Goal: Check status: Check status

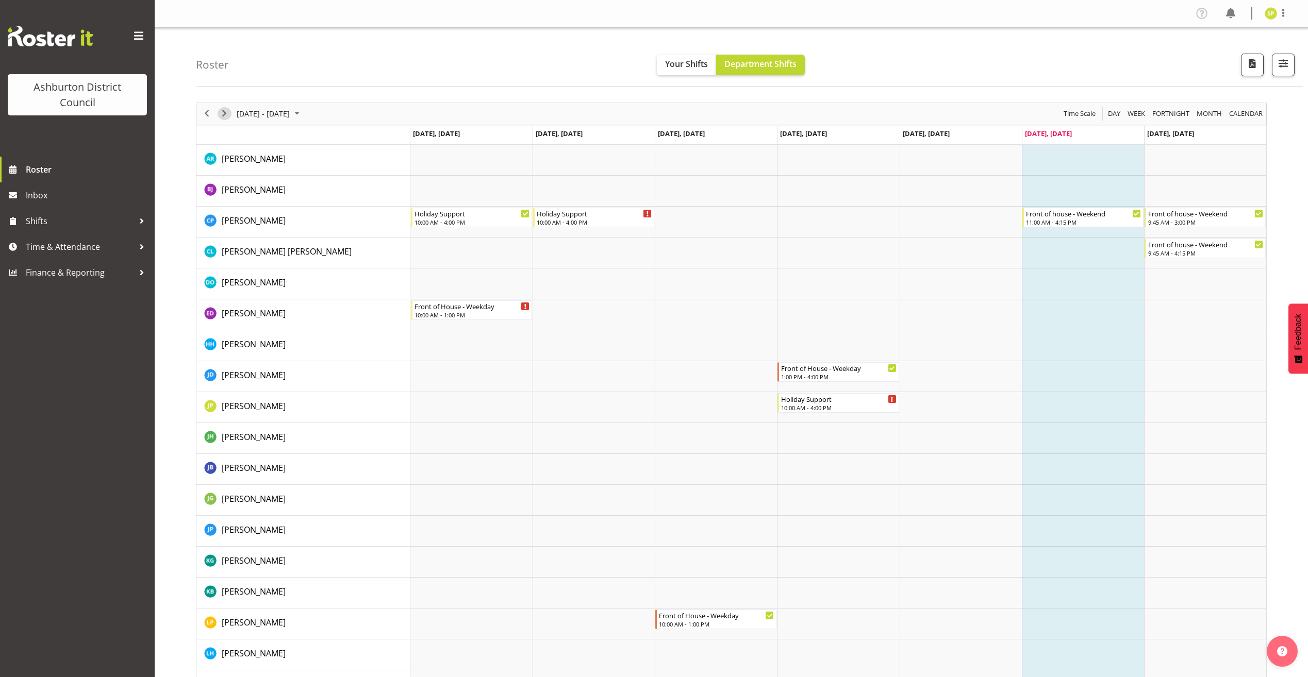
click at [225, 114] on span "Next" at bounding box center [224, 113] width 12 height 13
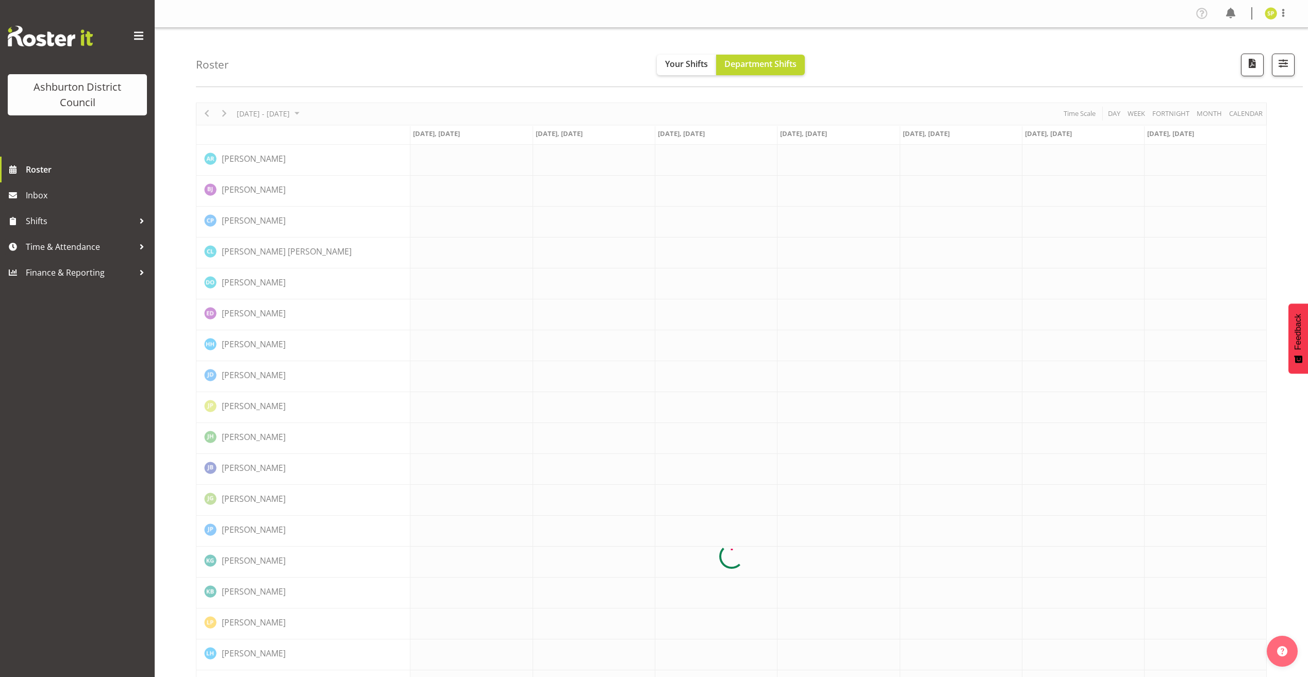
click at [225, 114] on div at bounding box center [731, 557] width 1071 height 909
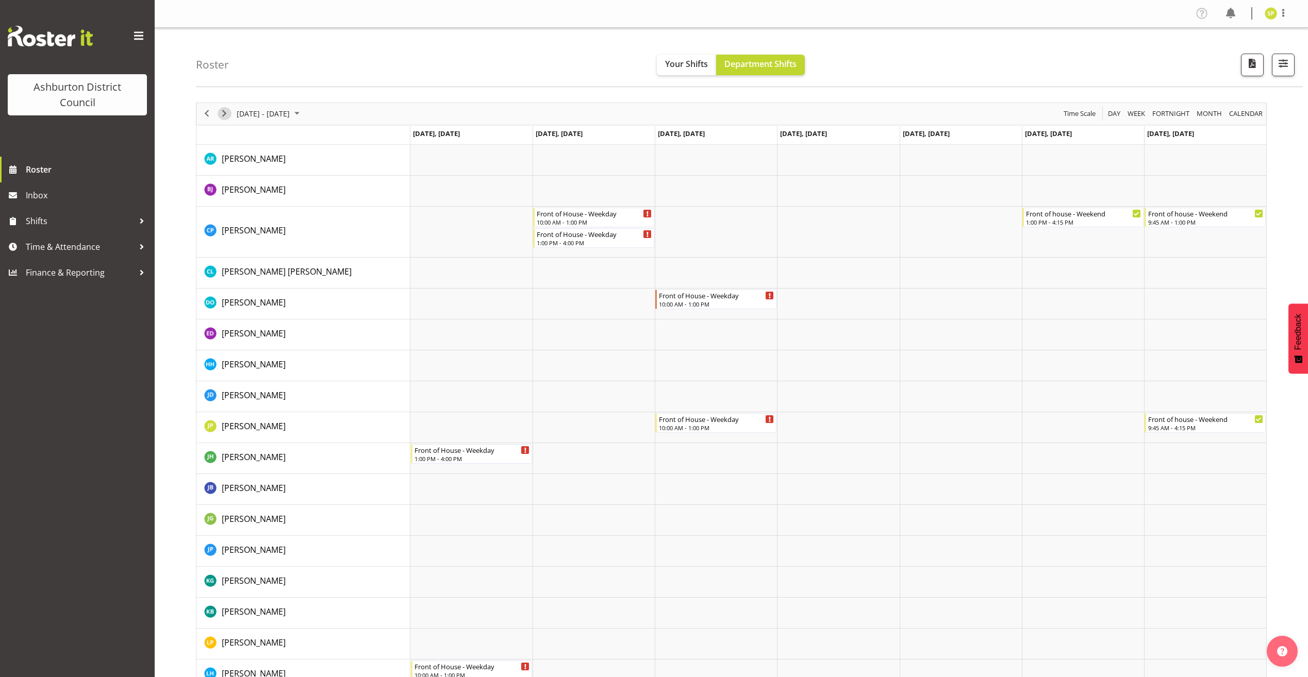
click at [225, 114] on span "Next" at bounding box center [224, 113] width 12 height 13
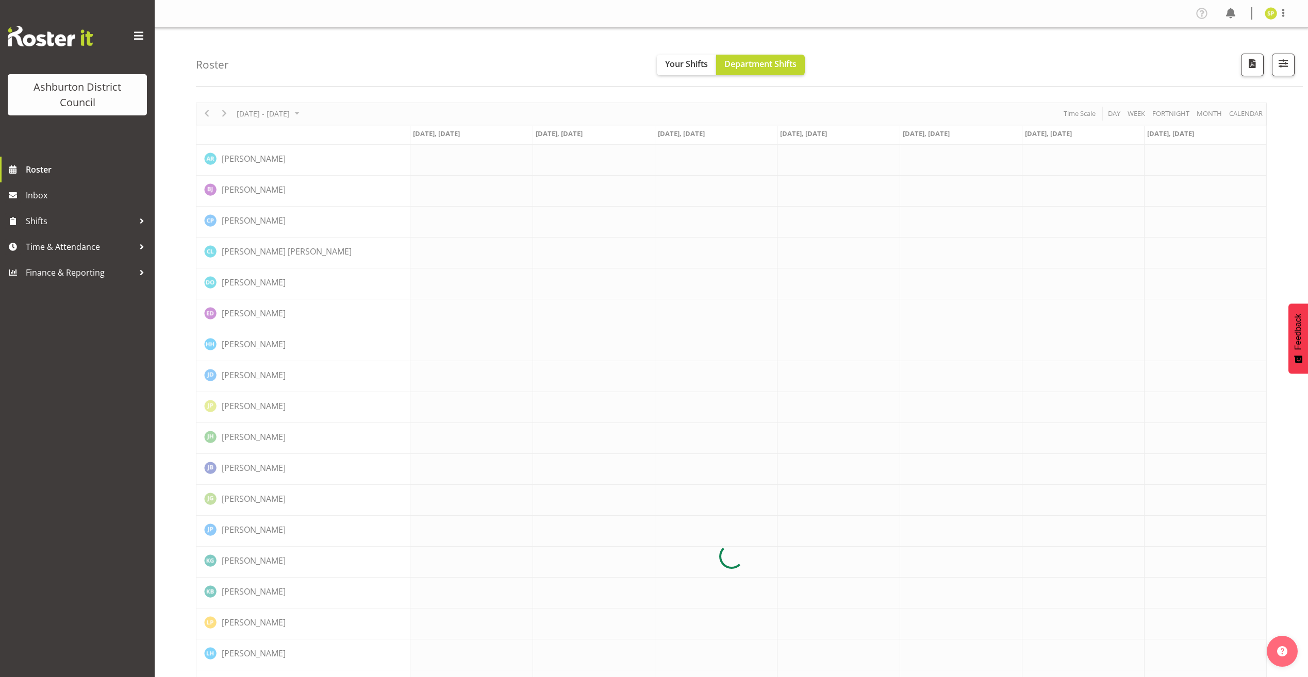
click at [225, 114] on div at bounding box center [731, 557] width 1071 height 909
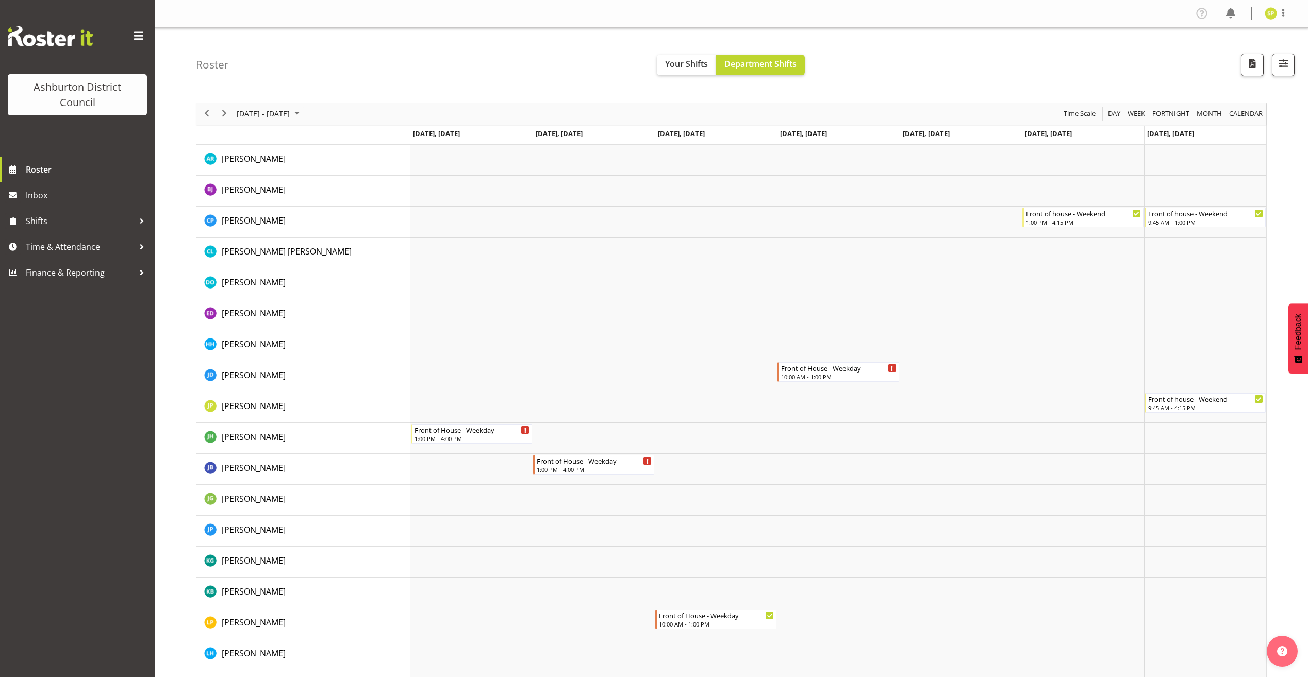
click at [221, 107] on div "next period" at bounding box center [224, 114] width 18 height 22
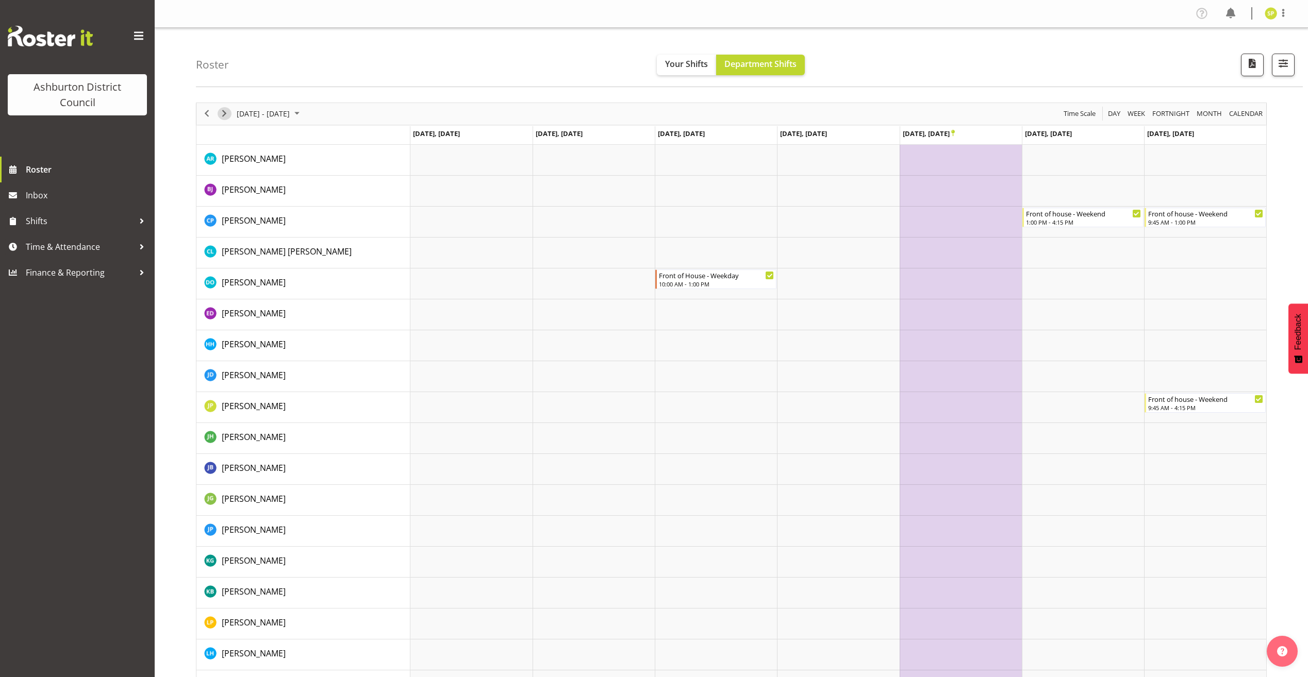
click at [222, 111] on span "Next" at bounding box center [224, 113] width 12 height 13
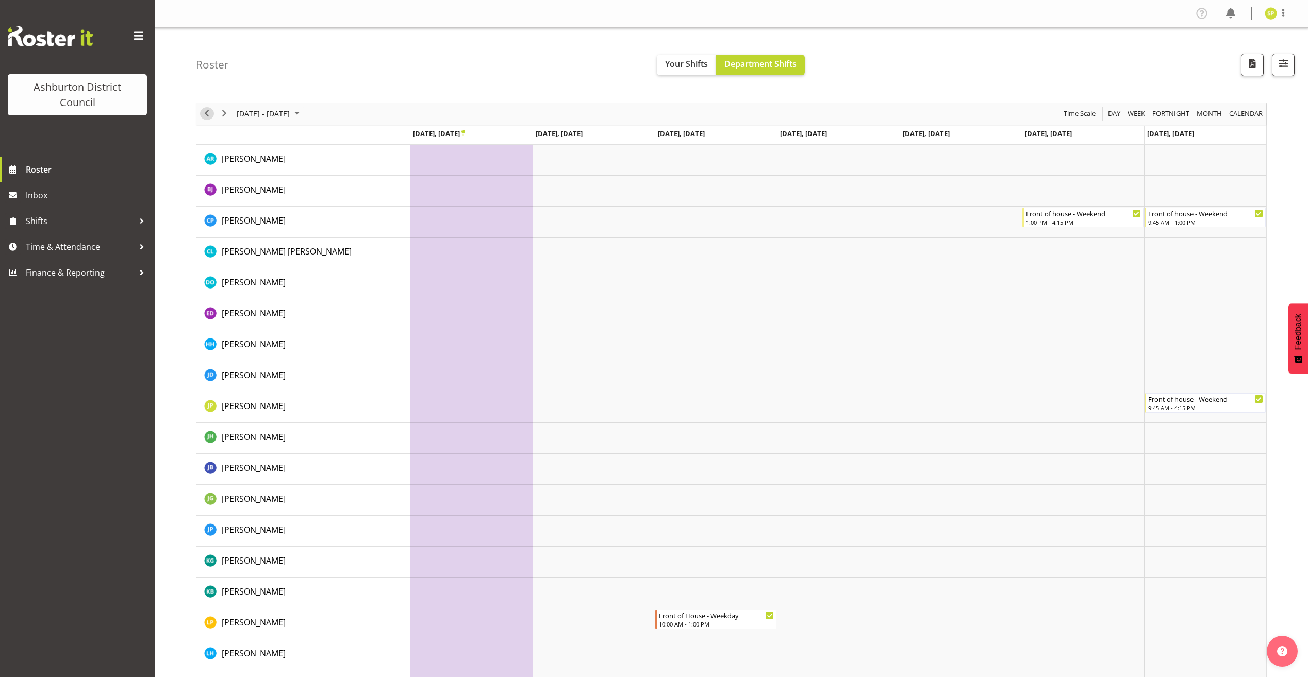
click at [201, 111] on span "Previous" at bounding box center [207, 113] width 12 height 13
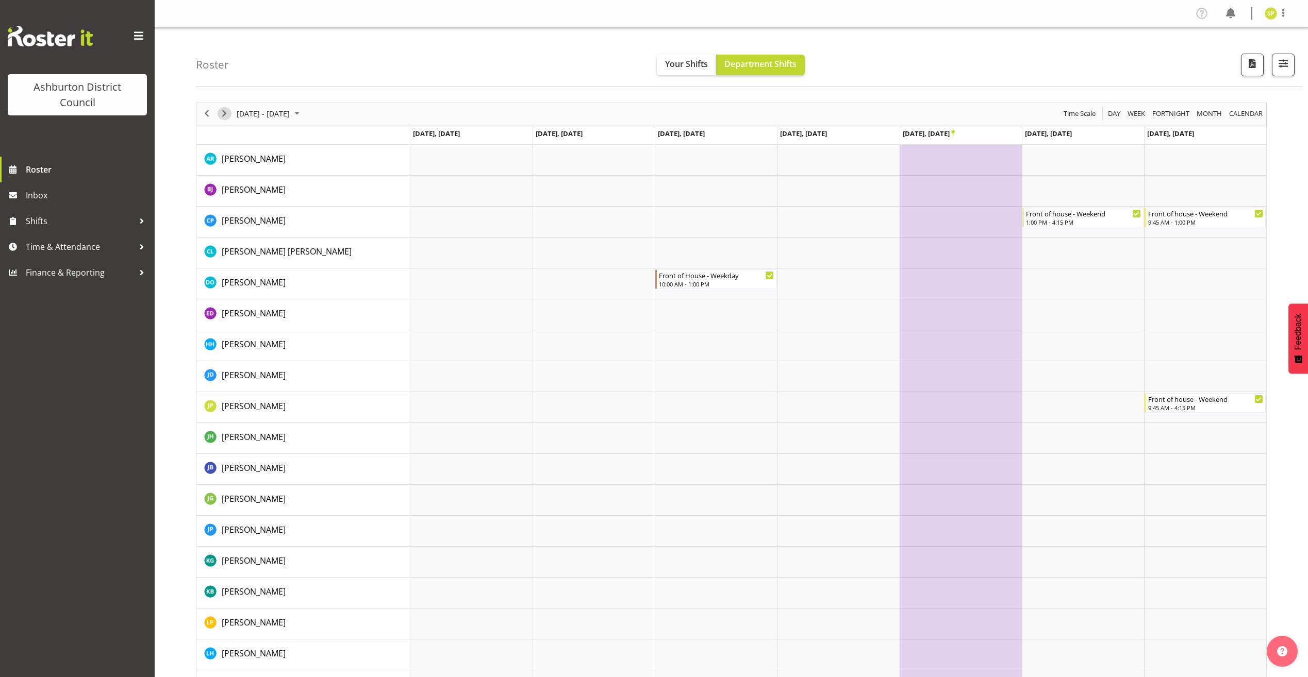
click at [224, 110] on span "Next" at bounding box center [224, 113] width 12 height 13
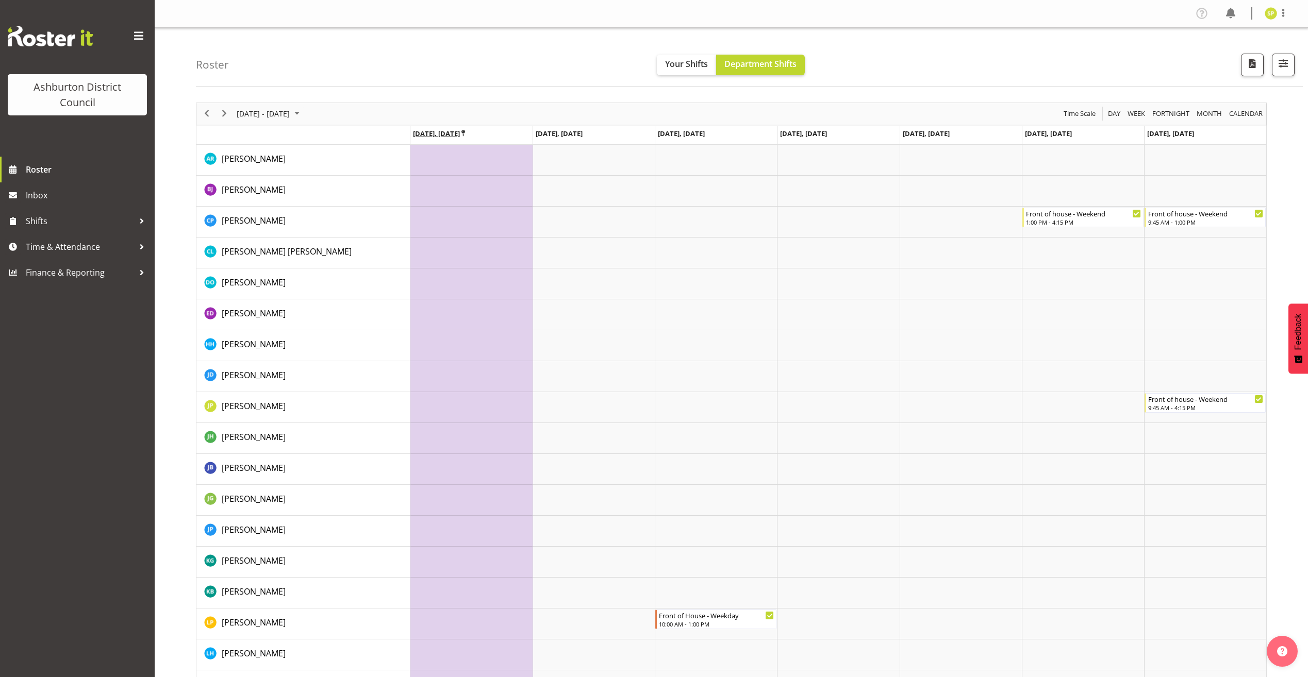
scroll to position [362, 0]
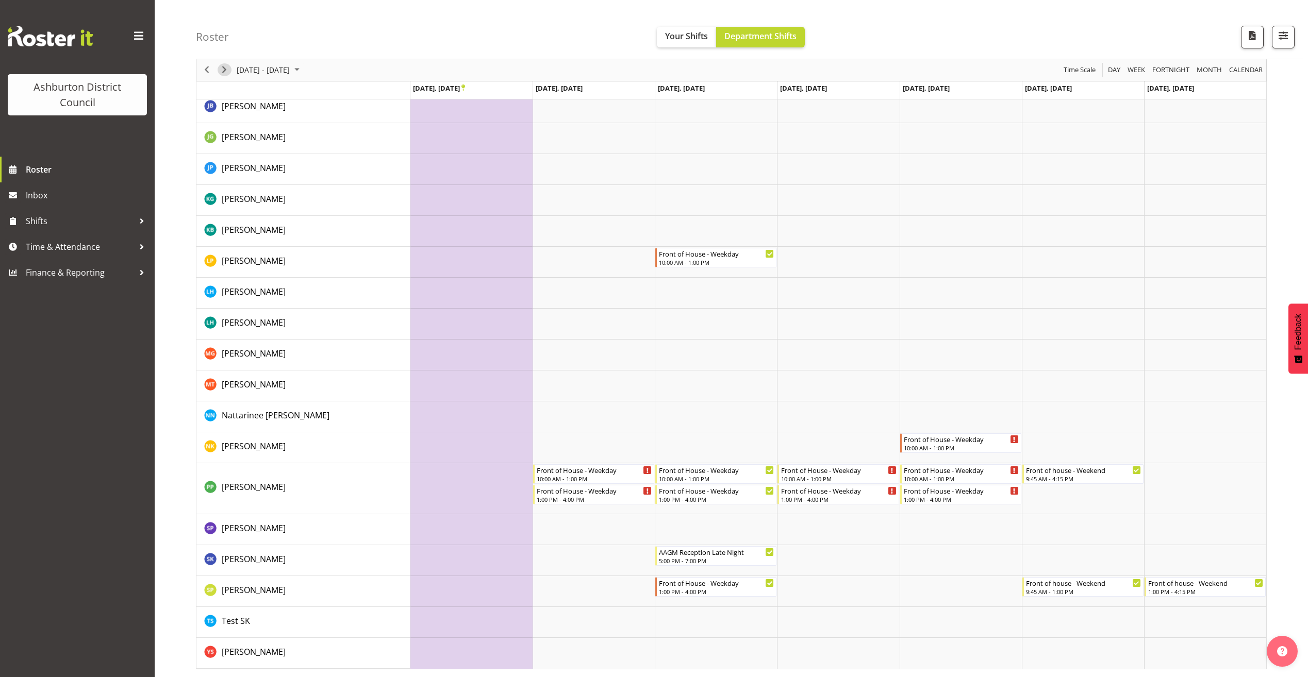
click at [225, 72] on span "Next" at bounding box center [224, 70] width 12 height 13
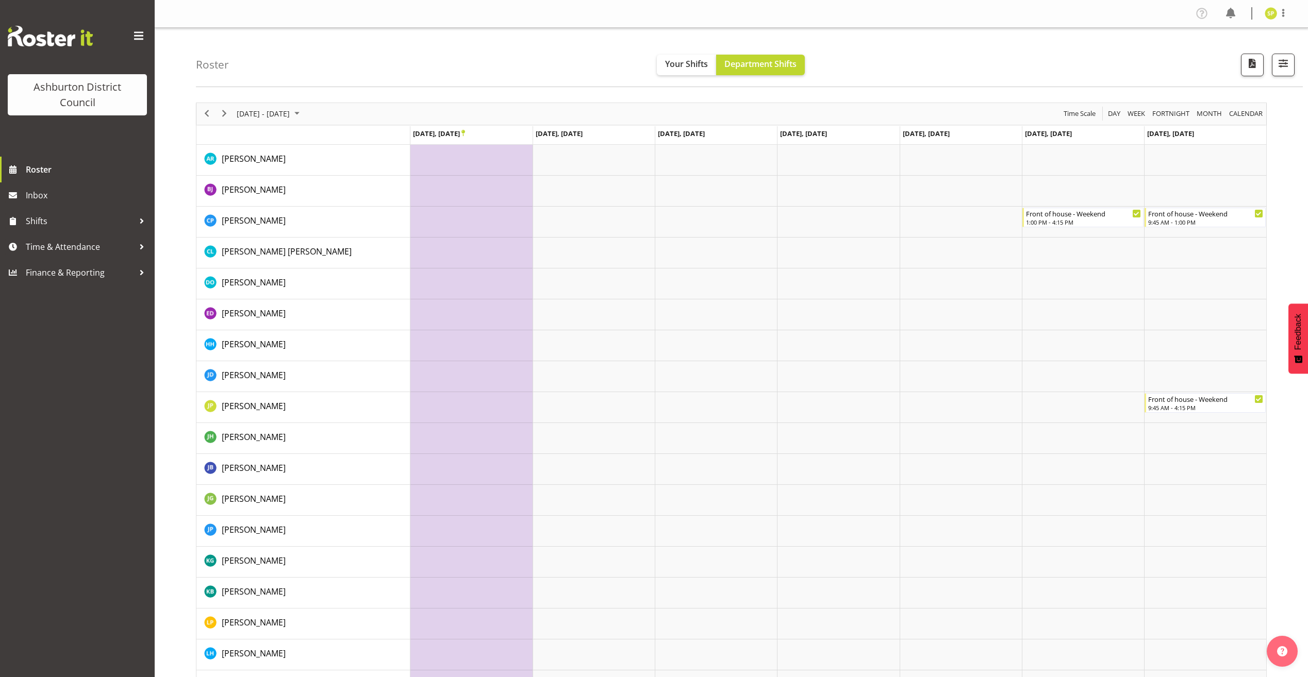
click at [225, 72] on div "Roster Your Shifts Department Shifts 1 Locations [GEOGRAPHIC_DATA] [GEOGRAPHIC_…" at bounding box center [749, 57] width 1107 height 59
click at [225, 113] on span "Next" at bounding box center [224, 113] width 12 height 13
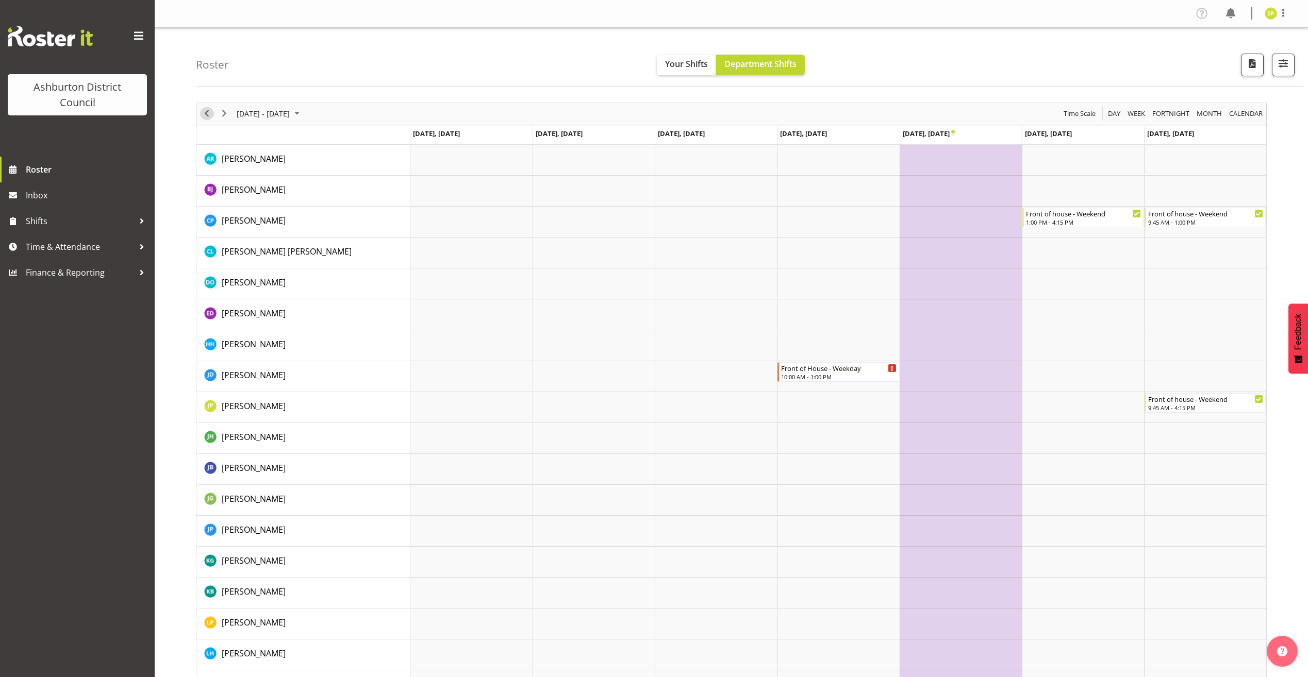
click at [205, 114] on span "Previous" at bounding box center [207, 113] width 12 height 13
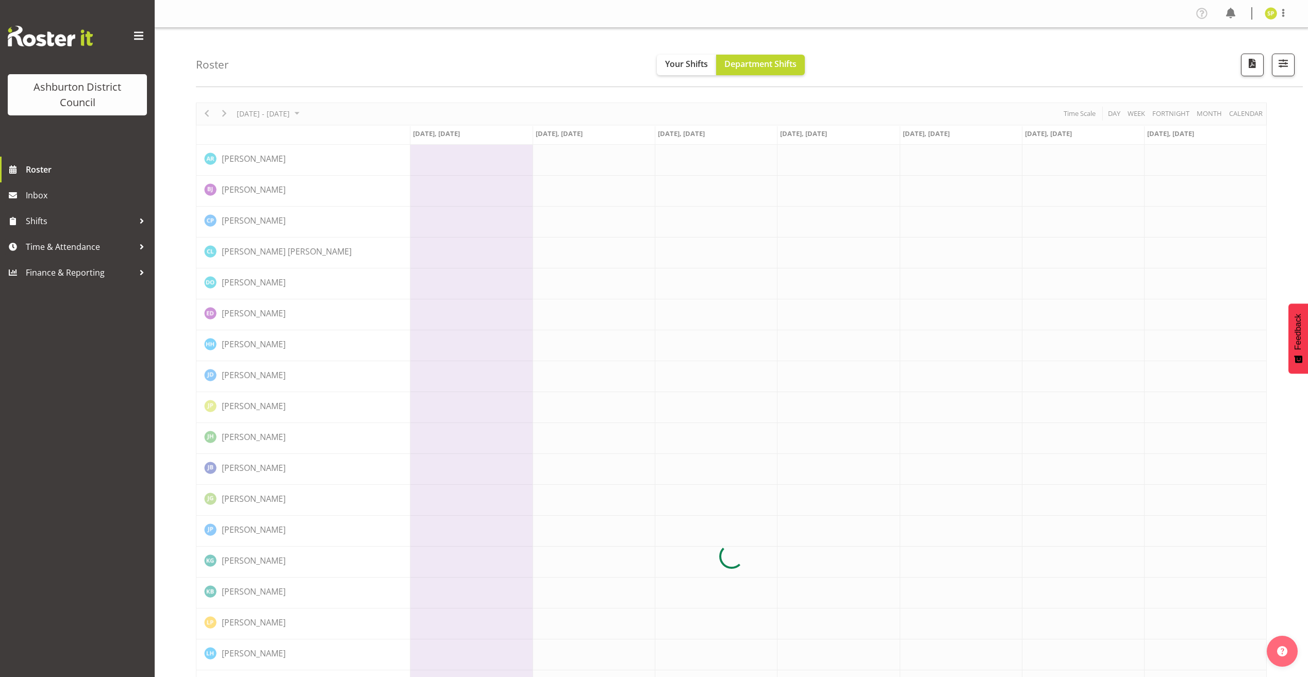
click at [205, 114] on div at bounding box center [731, 557] width 1071 height 909
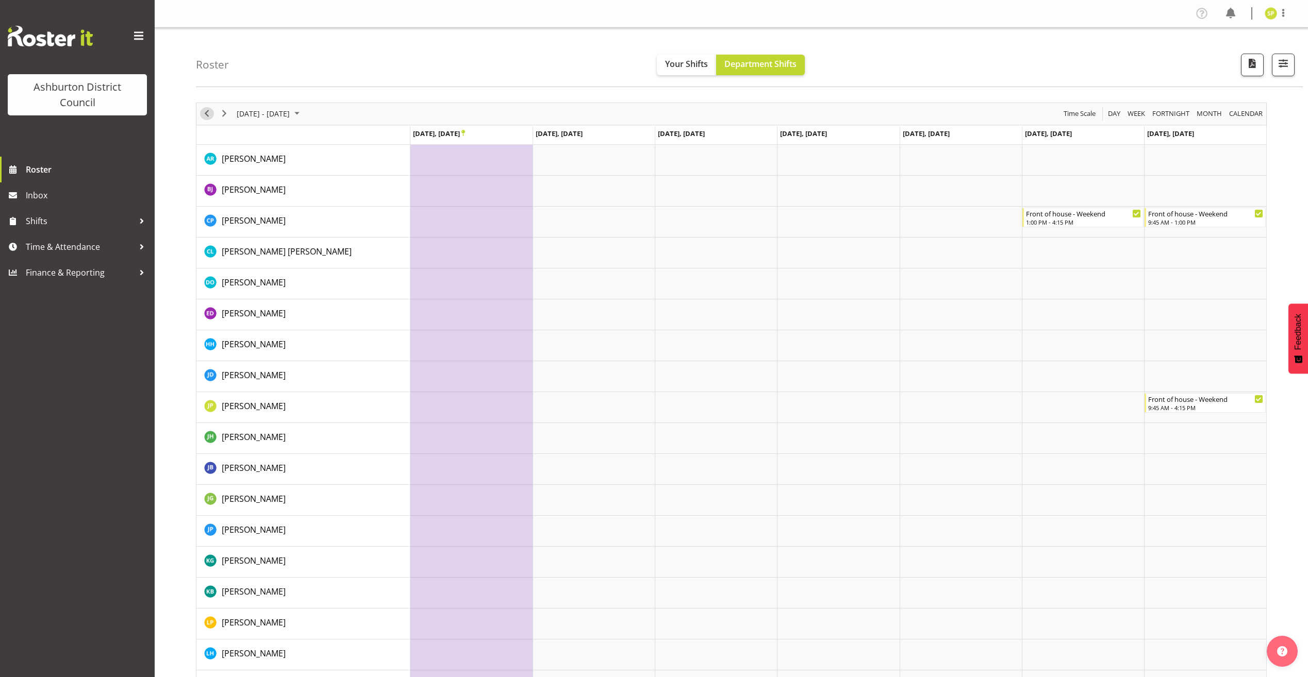
click at [205, 114] on span "Previous" at bounding box center [207, 113] width 12 height 13
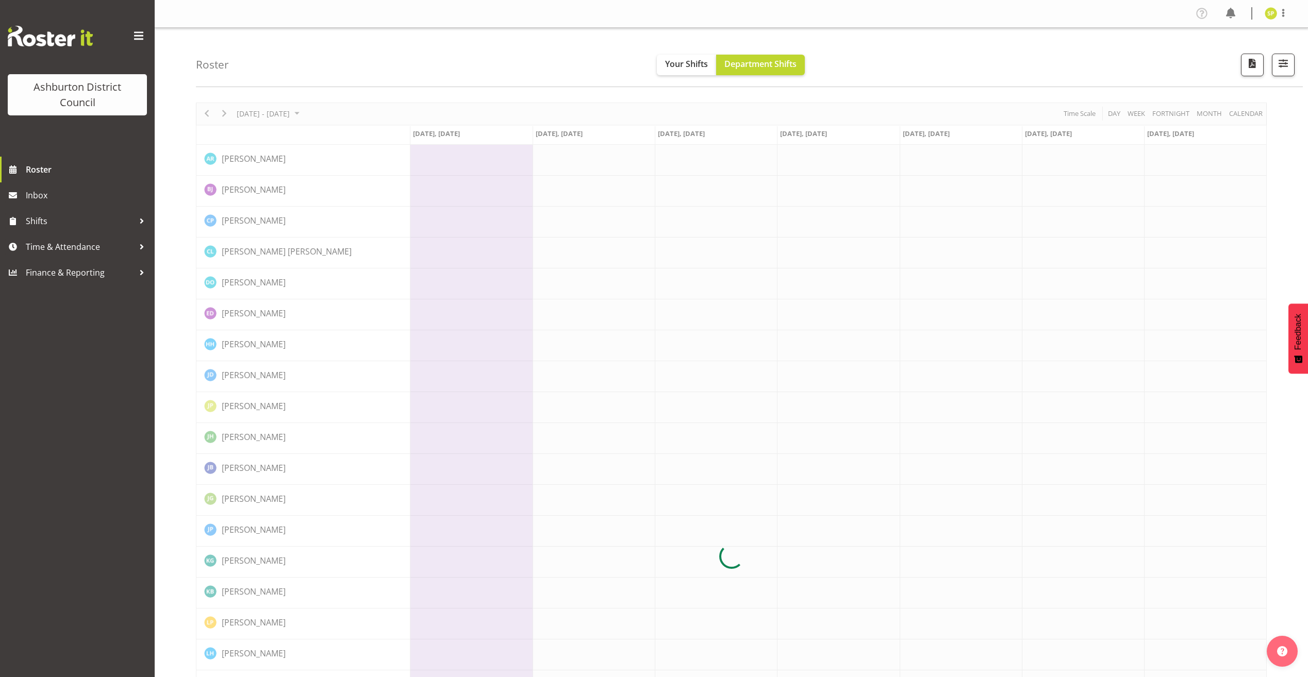
click at [205, 114] on div at bounding box center [731, 557] width 1071 height 909
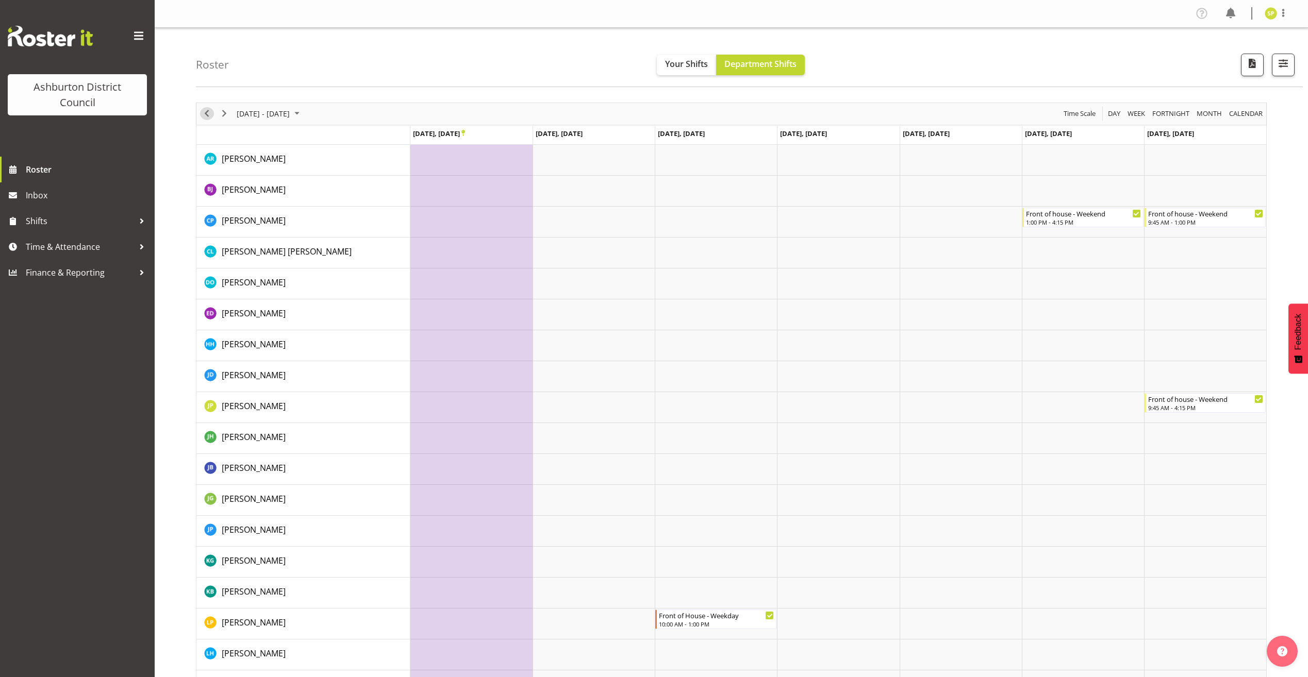
click at [205, 114] on span "Previous" at bounding box center [207, 113] width 12 height 13
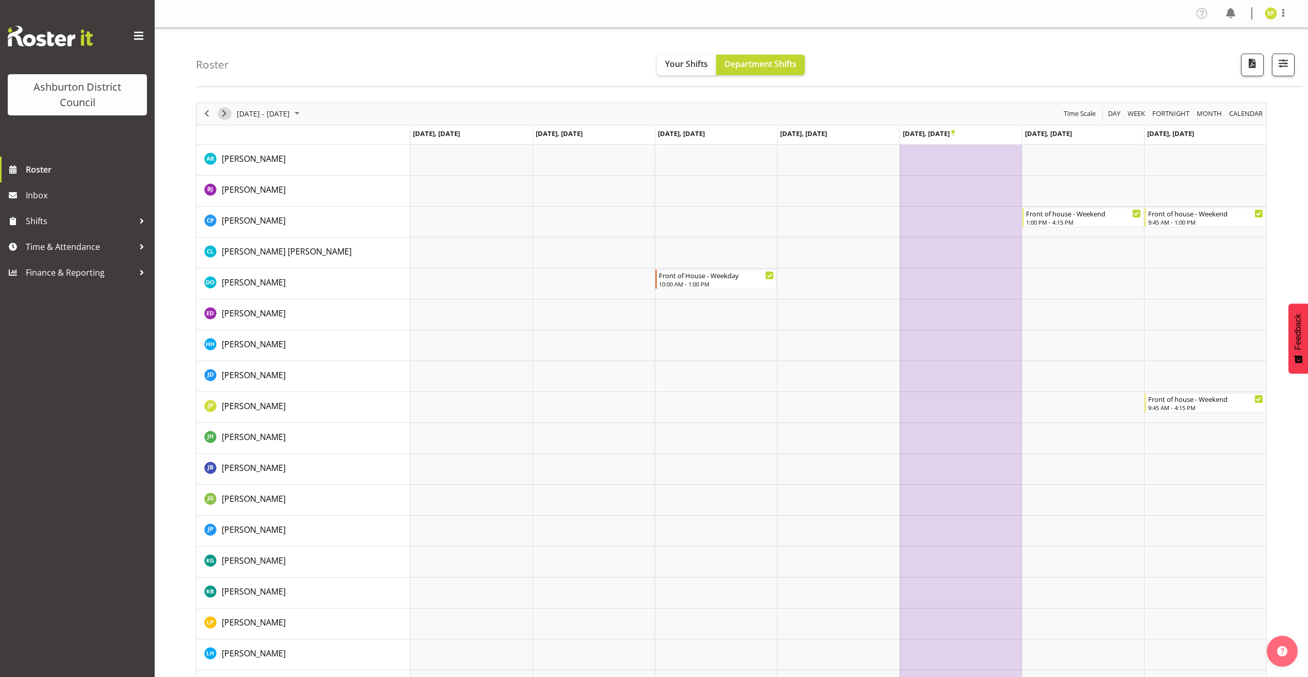
click at [224, 111] on span "Next" at bounding box center [224, 113] width 12 height 13
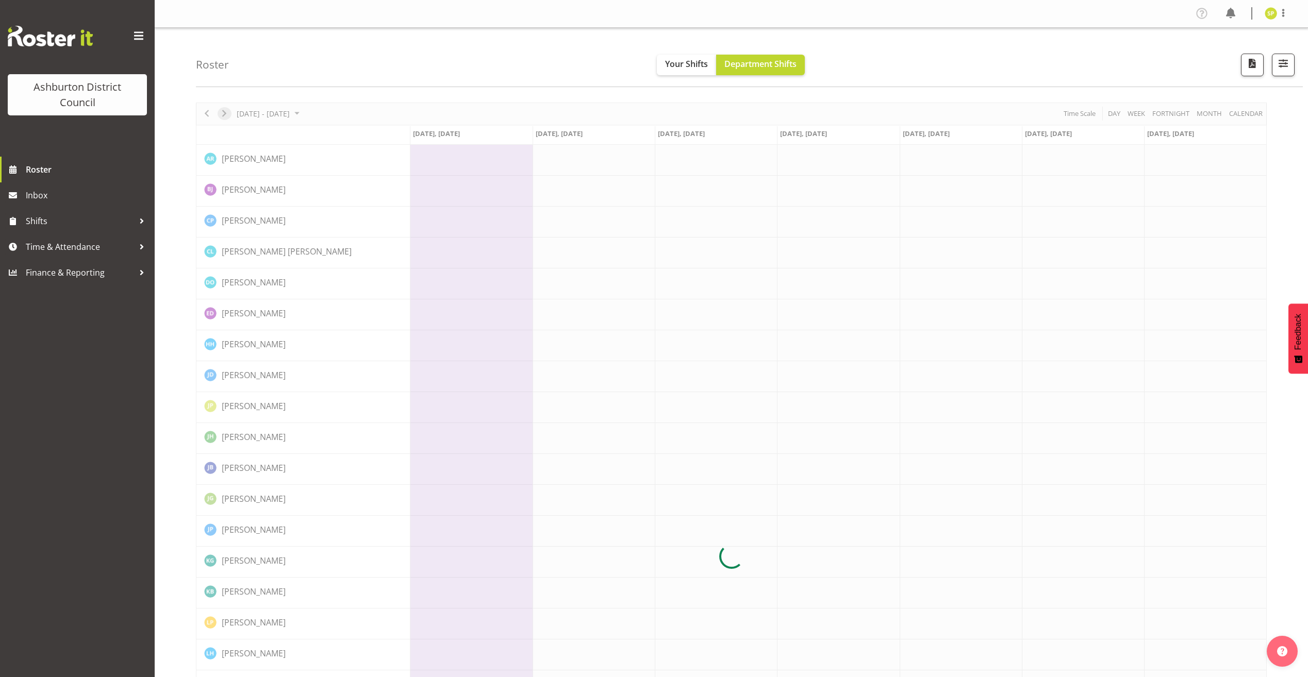
click at [224, 111] on div at bounding box center [731, 557] width 1071 height 909
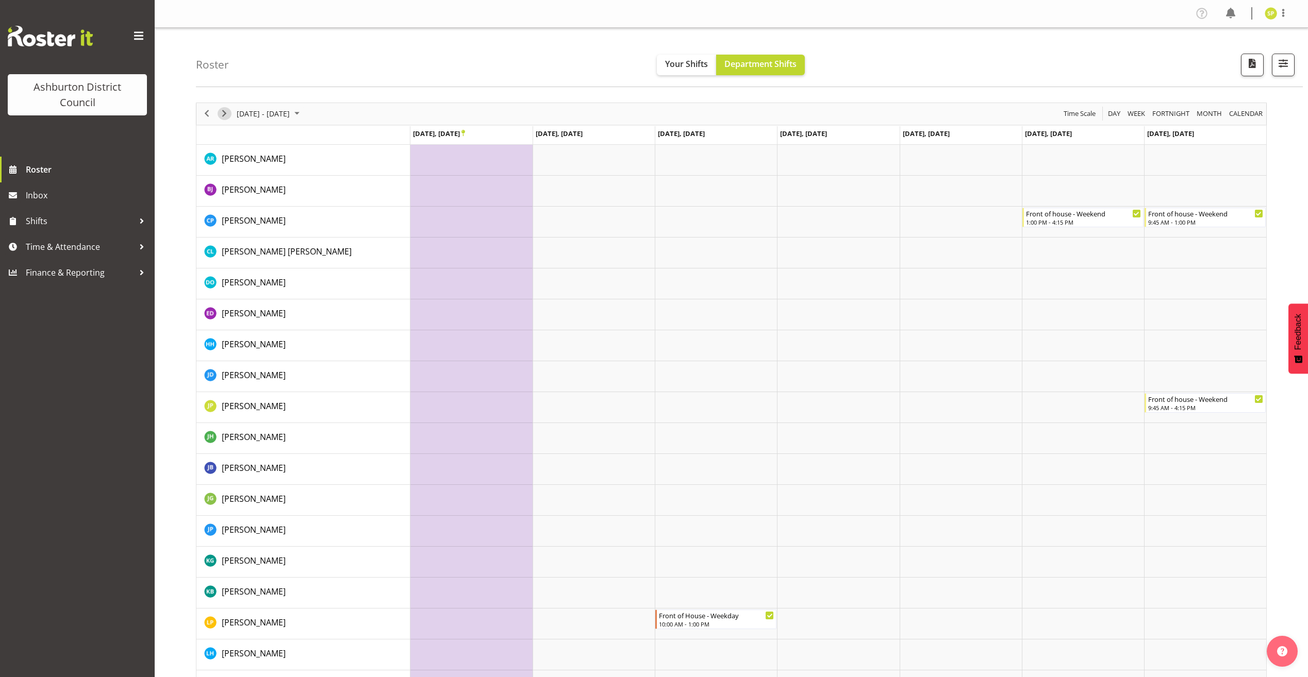
click at [224, 111] on span "Next" at bounding box center [224, 113] width 12 height 13
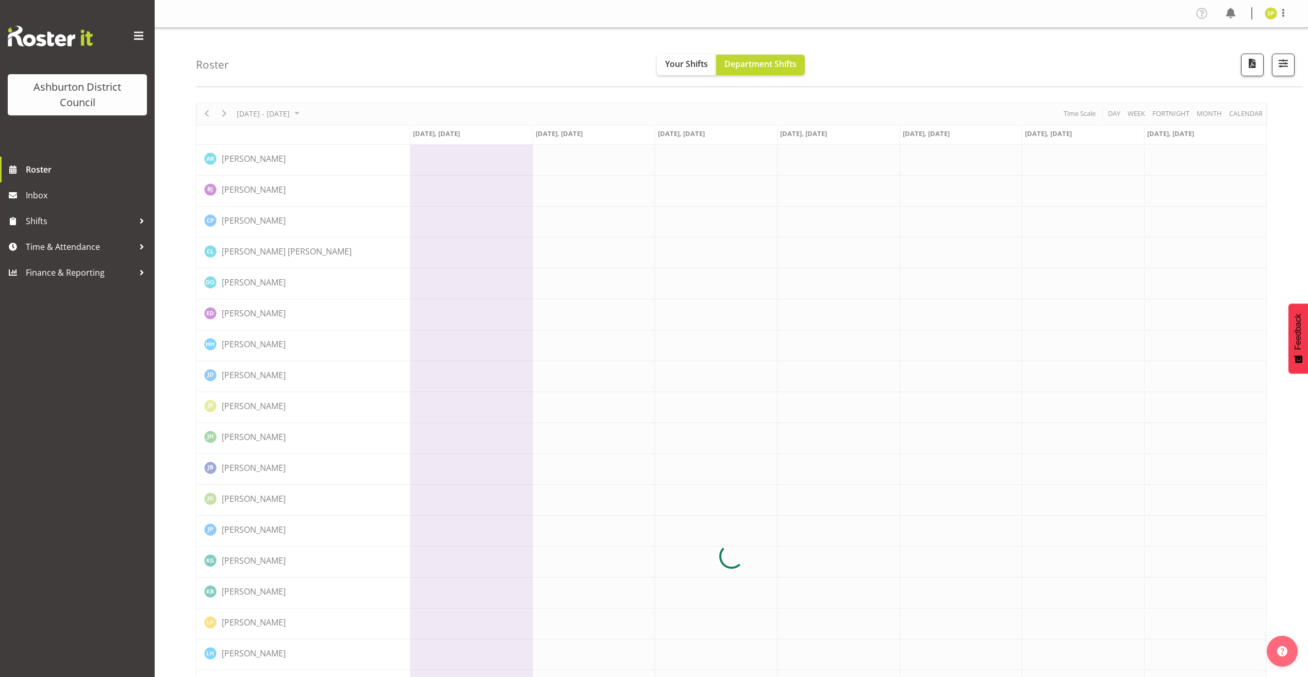
click at [224, 111] on div at bounding box center [731, 557] width 1071 height 909
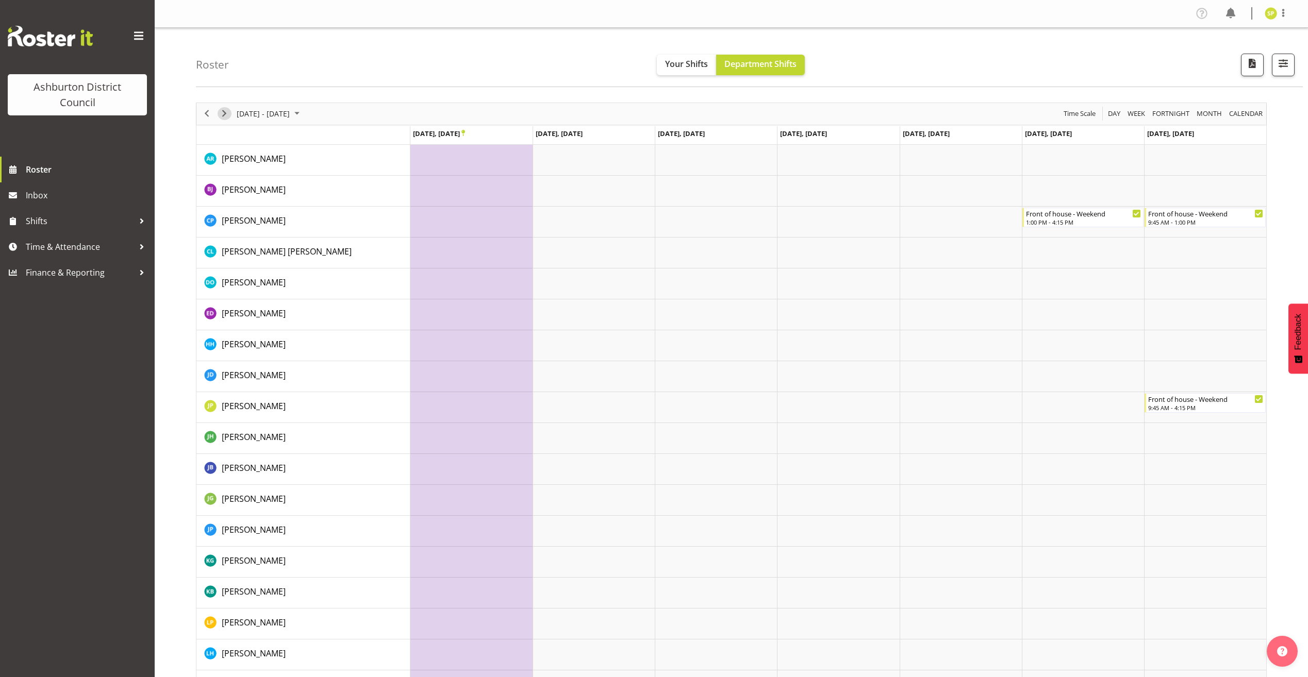
click at [224, 111] on span "Next" at bounding box center [224, 113] width 12 height 13
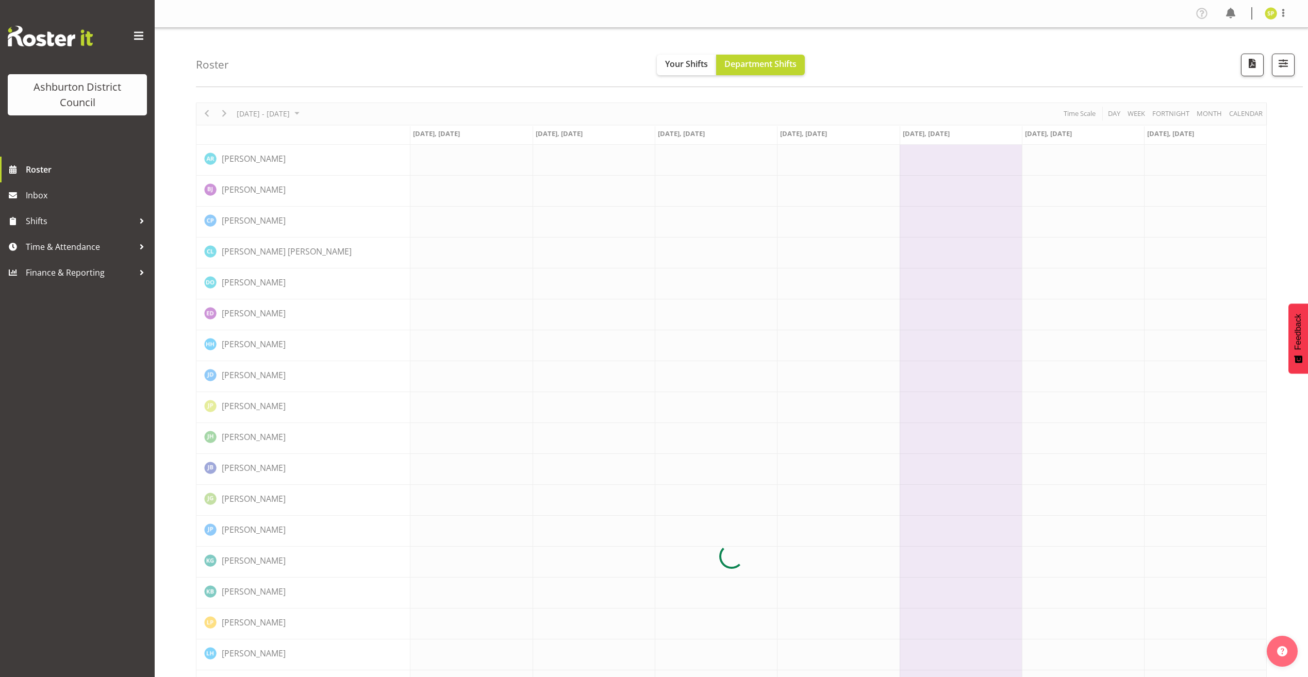
click at [224, 111] on div at bounding box center [731, 557] width 1071 height 909
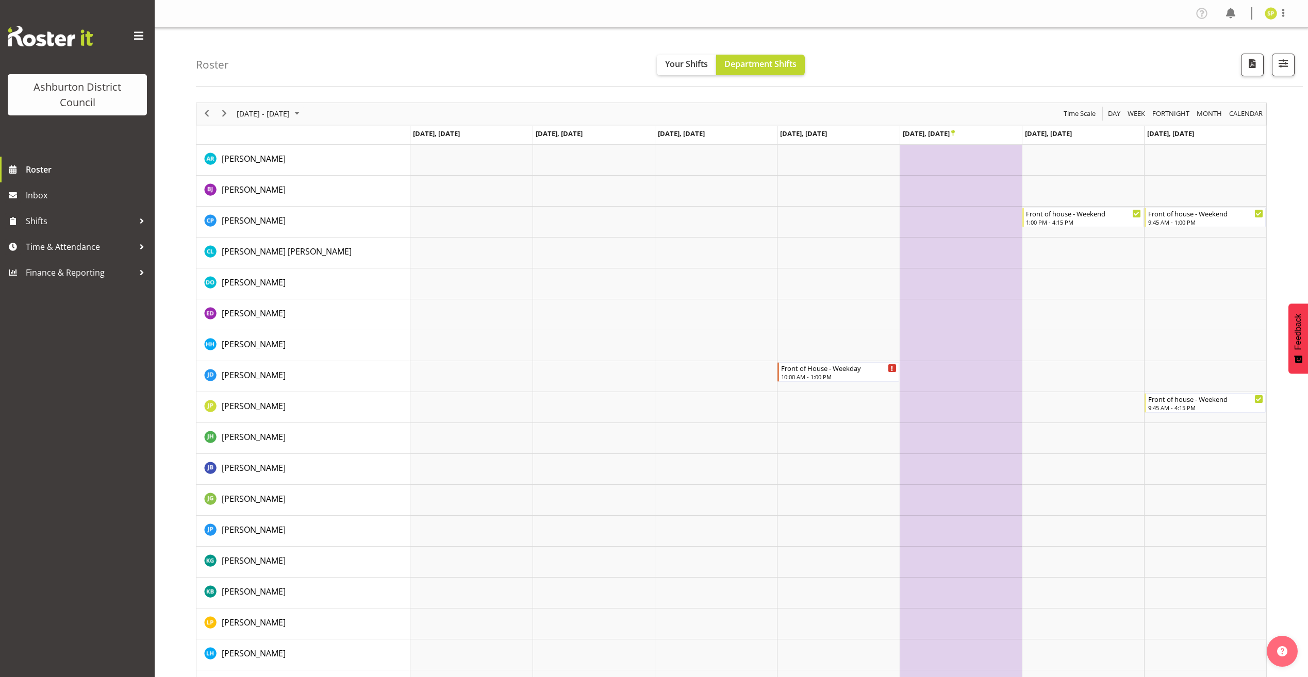
click at [224, 111] on div "[DATE] - [DATE] [DATE] Day Week Fortnight Month calendar Month Agenda Time Scal…" at bounding box center [731, 557] width 1071 height 909
click at [224, 111] on span "Next" at bounding box center [224, 113] width 12 height 13
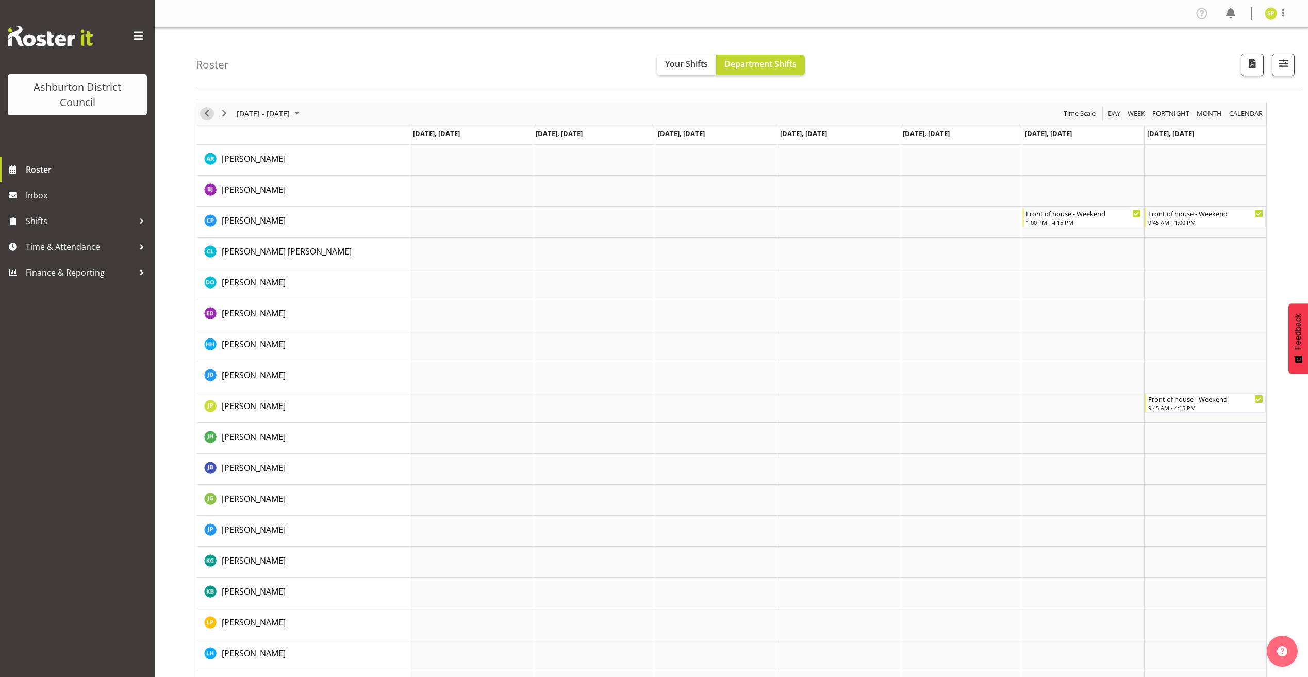
click at [206, 113] on span "Previous" at bounding box center [207, 113] width 12 height 13
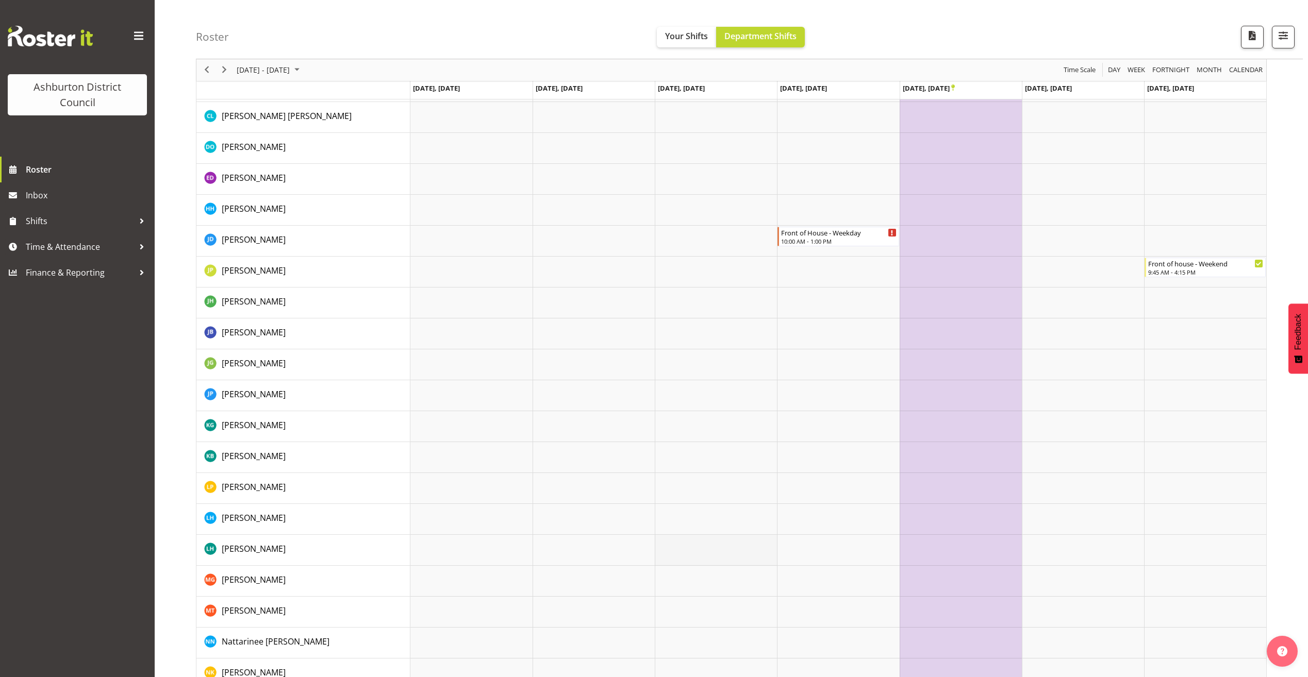
scroll to position [32, 0]
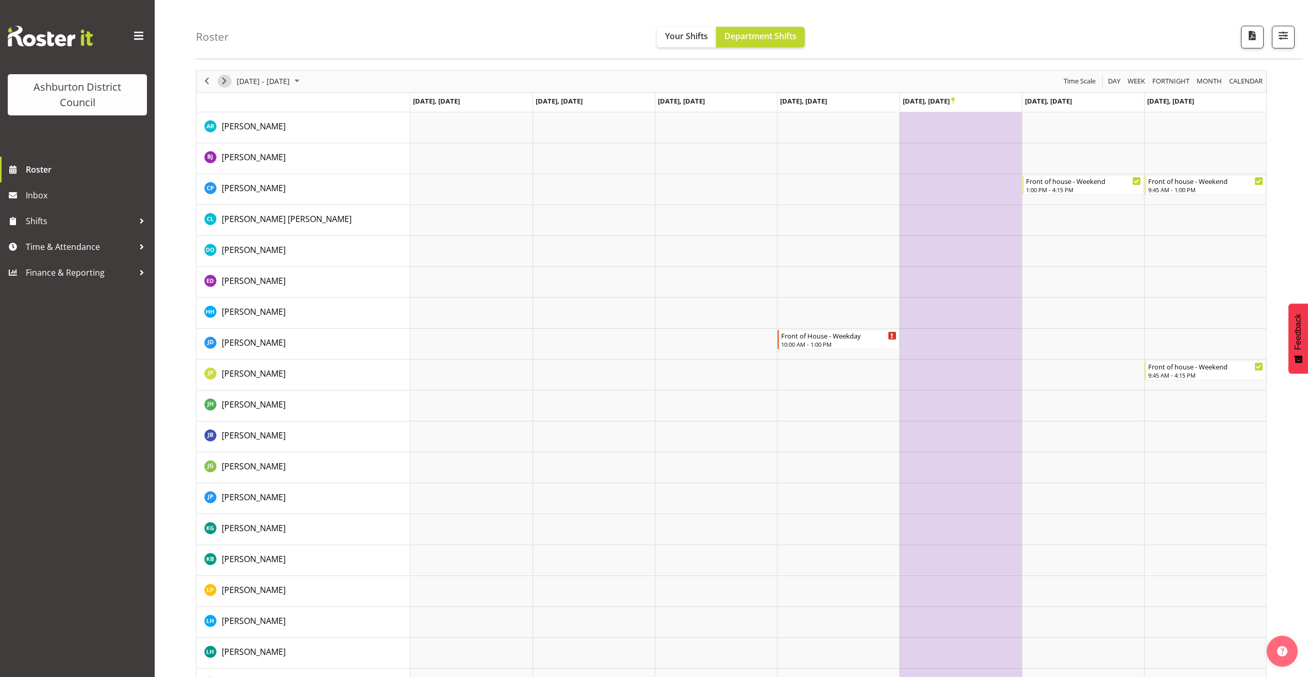
click at [221, 78] on span "Next" at bounding box center [224, 81] width 12 height 13
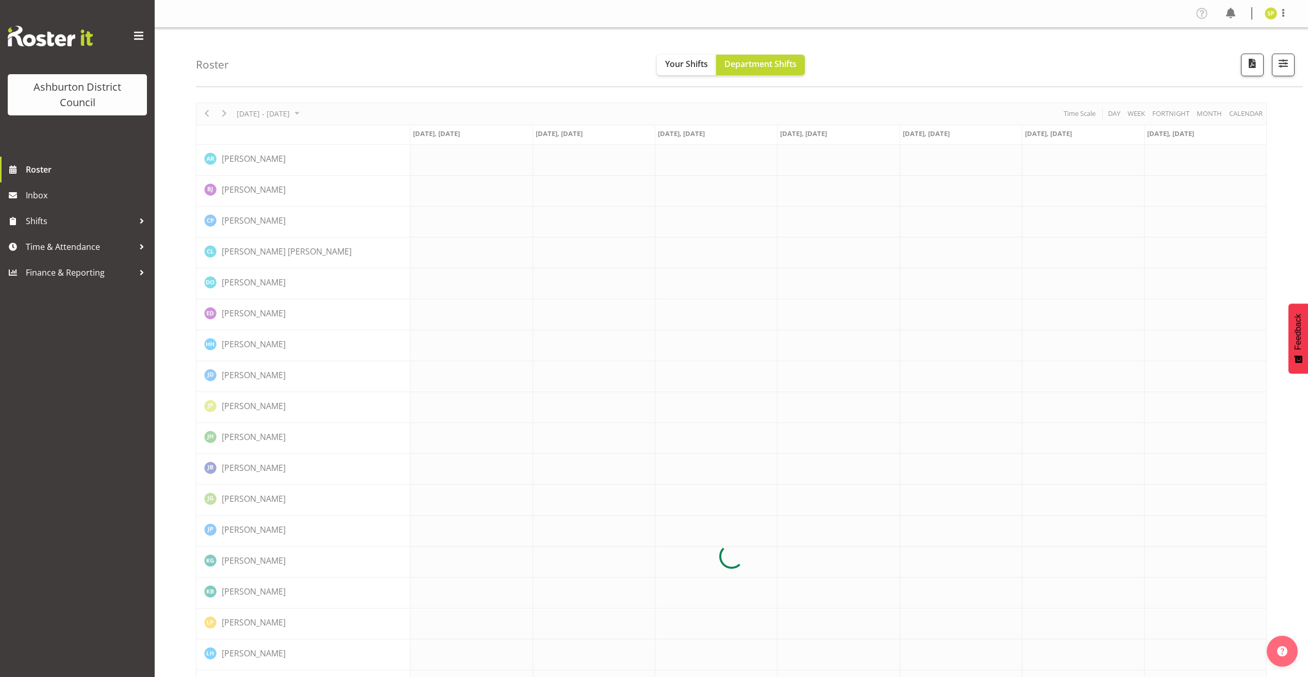
click at [221, 78] on div "Roster Your Shifts Department Shifts 1 Locations [GEOGRAPHIC_DATA] [GEOGRAPHIC_…" at bounding box center [749, 57] width 1107 height 59
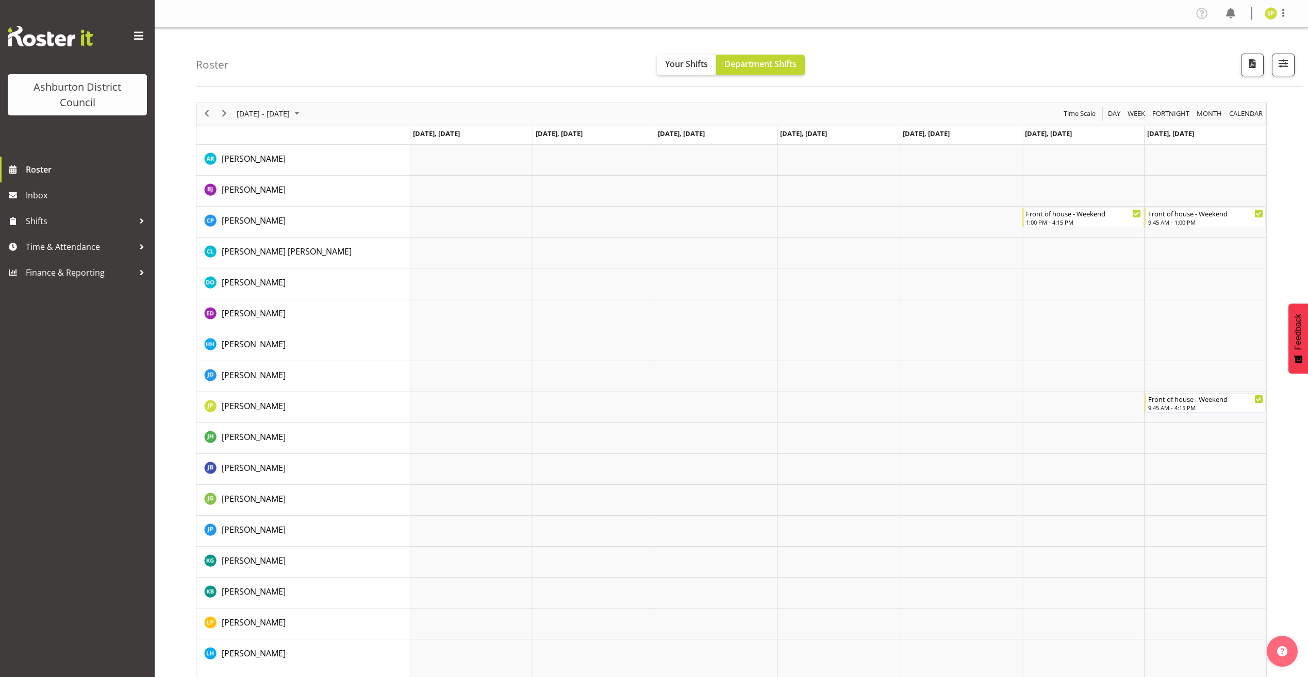
click at [221, 78] on div "Roster Your Shifts Department Shifts 1 Locations [GEOGRAPHIC_DATA] [GEOGRAPHIC_…" at bounding box center [749, 57] width 1107 height 59
click at [222, 115] on span "Next" at bounding box center [224, 113] width 12 height 13
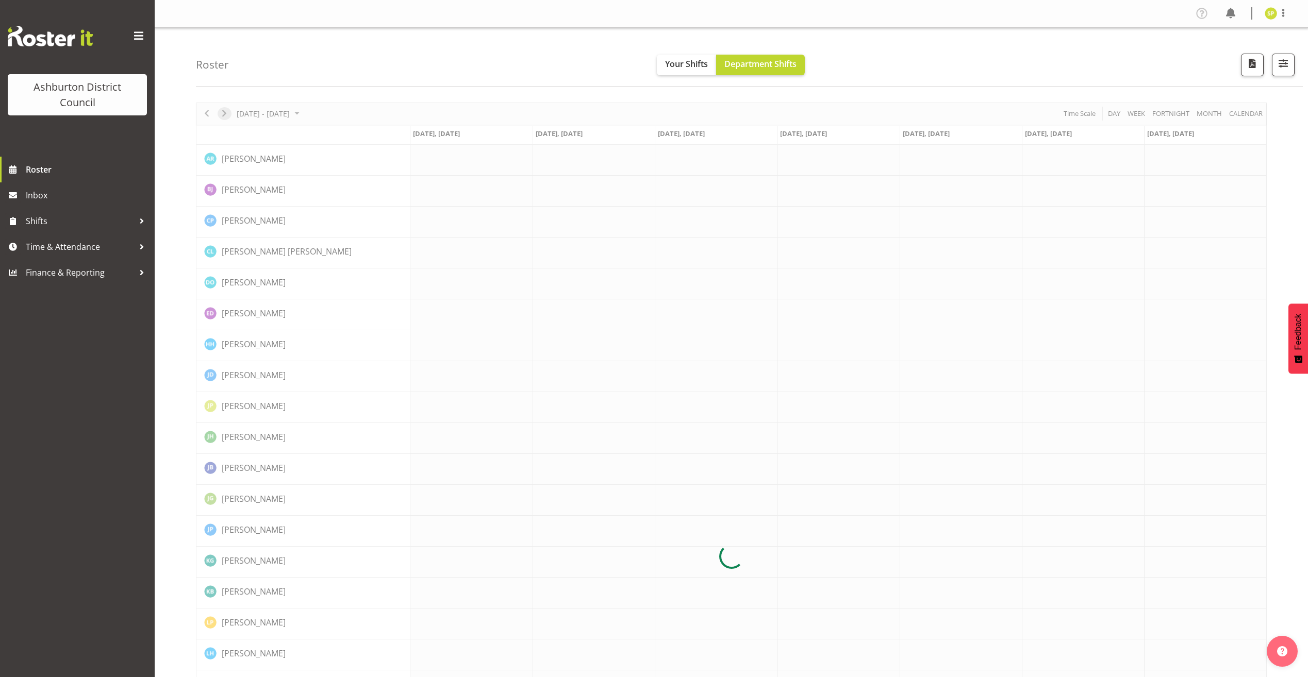
click at [222, 115] on div at bounding box center [731, 557] width 1071 height 909
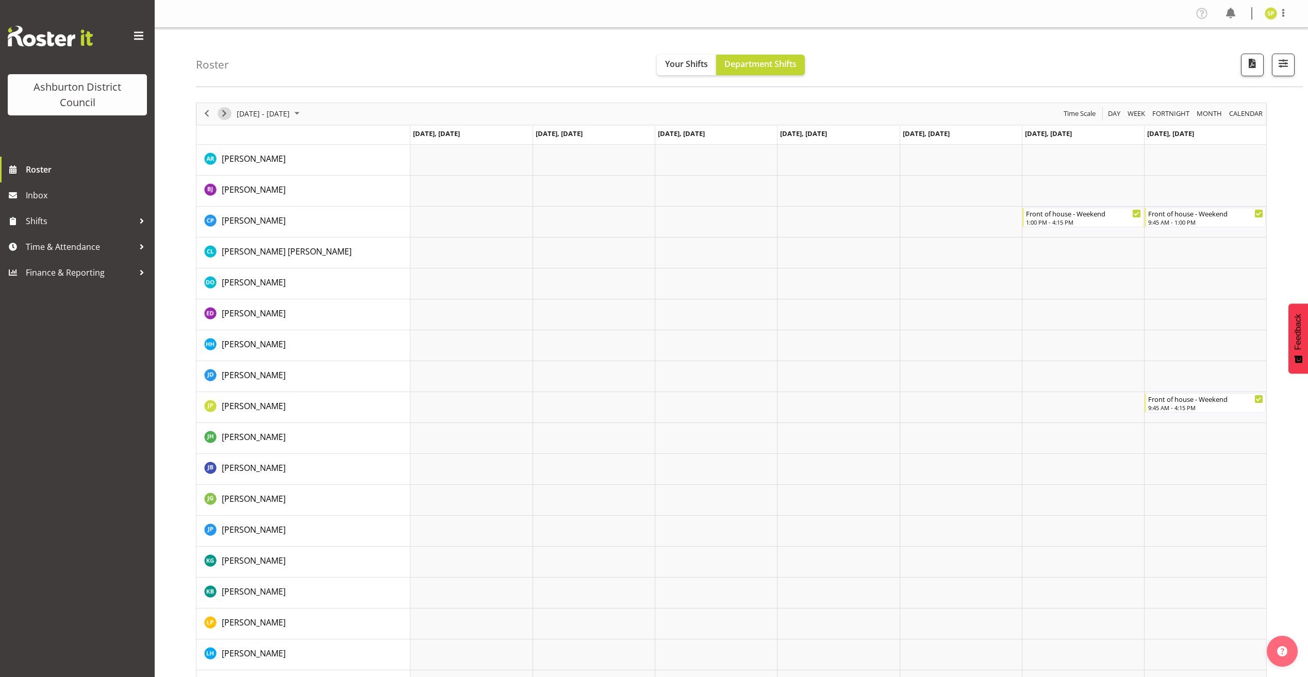
click at [222, 115] on span "Next" at bounding box center [224, 113] width 12 height 13
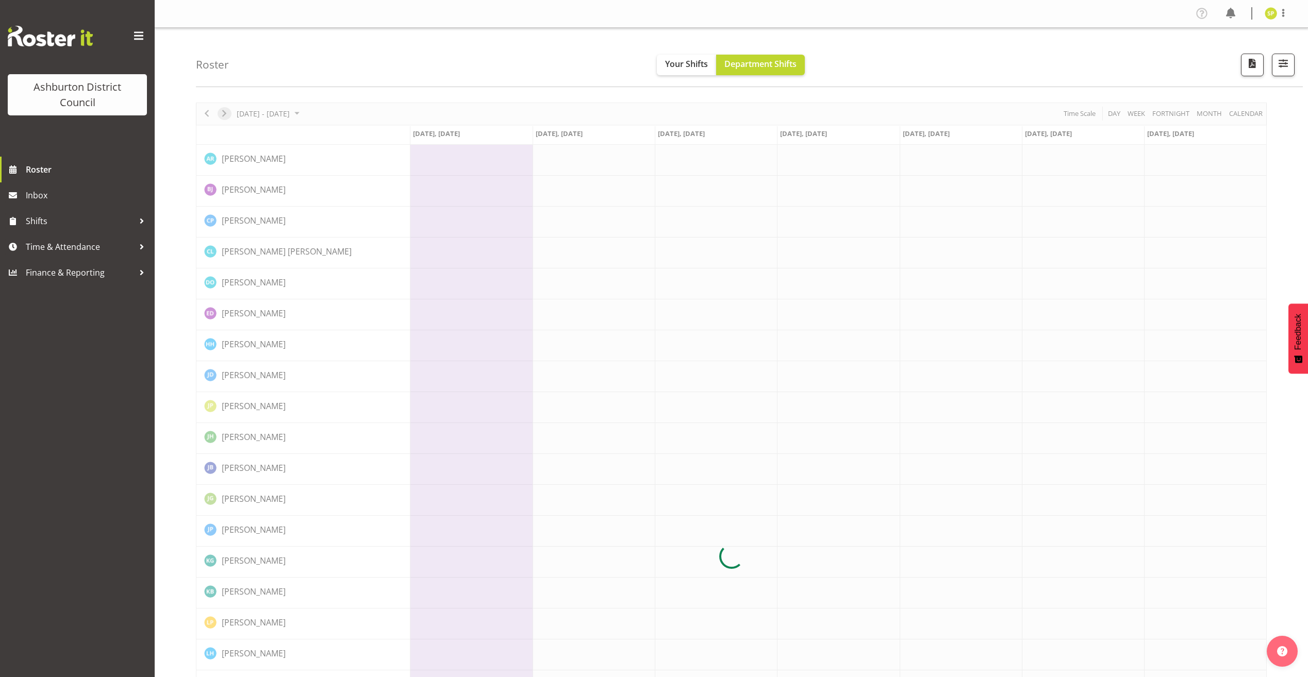
click at [222, 115] on div at bounding box center [731, 557] width 1071 height 909
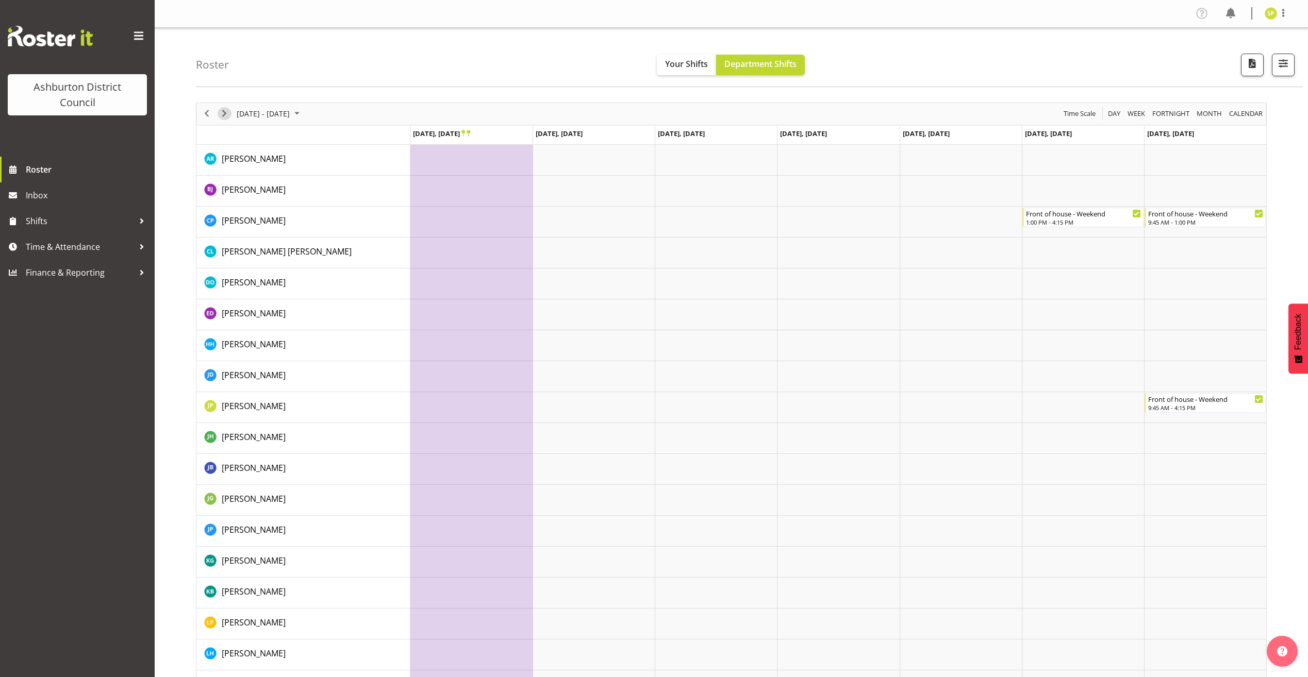
click at [222, 115] on span "Next" at bounding box center [224, 113] width 12 height 13
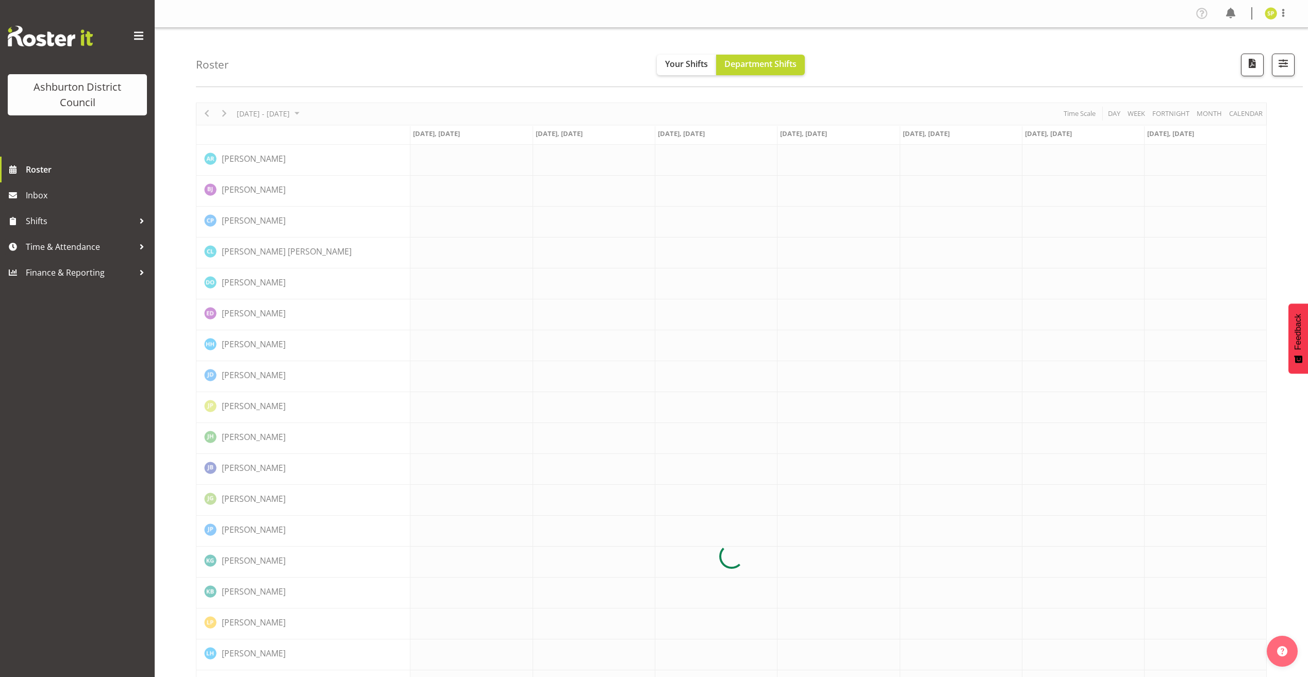
click at [222, 115] on div at bounding box center [731, 557] width 1071 height 909
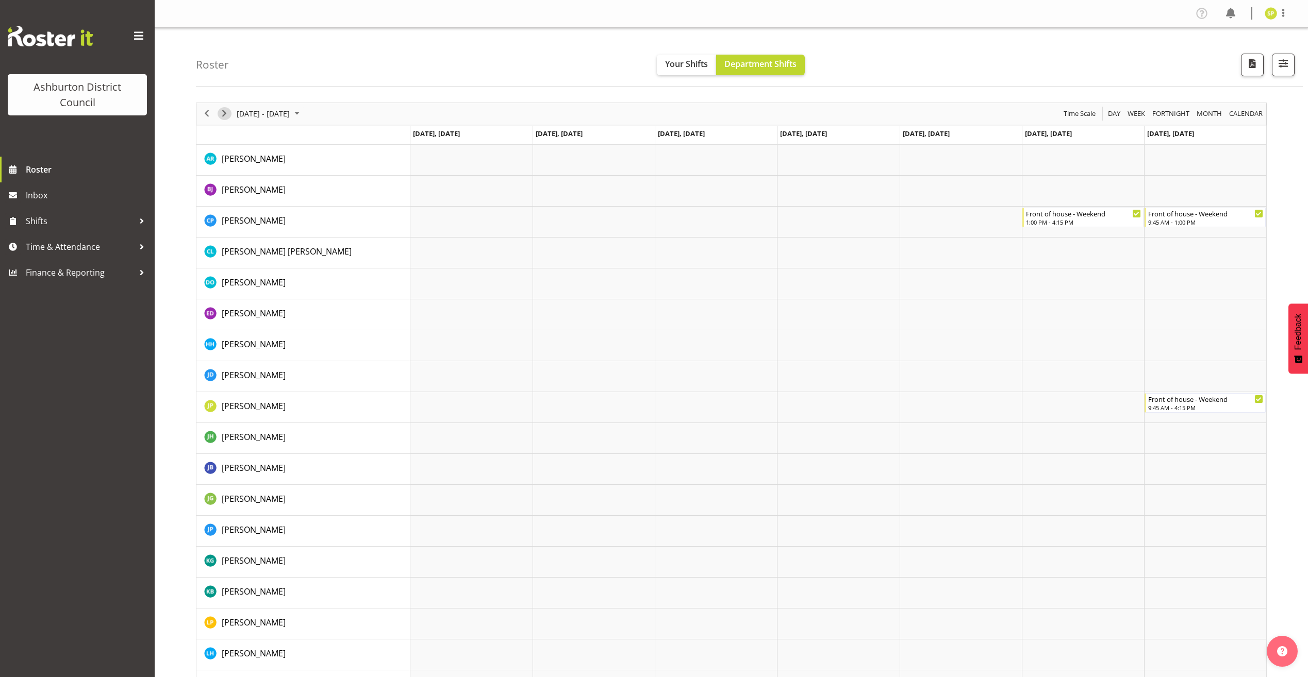
click at [222, 115] on span "Next" at bounding box center [224, 113] width 12 height 13
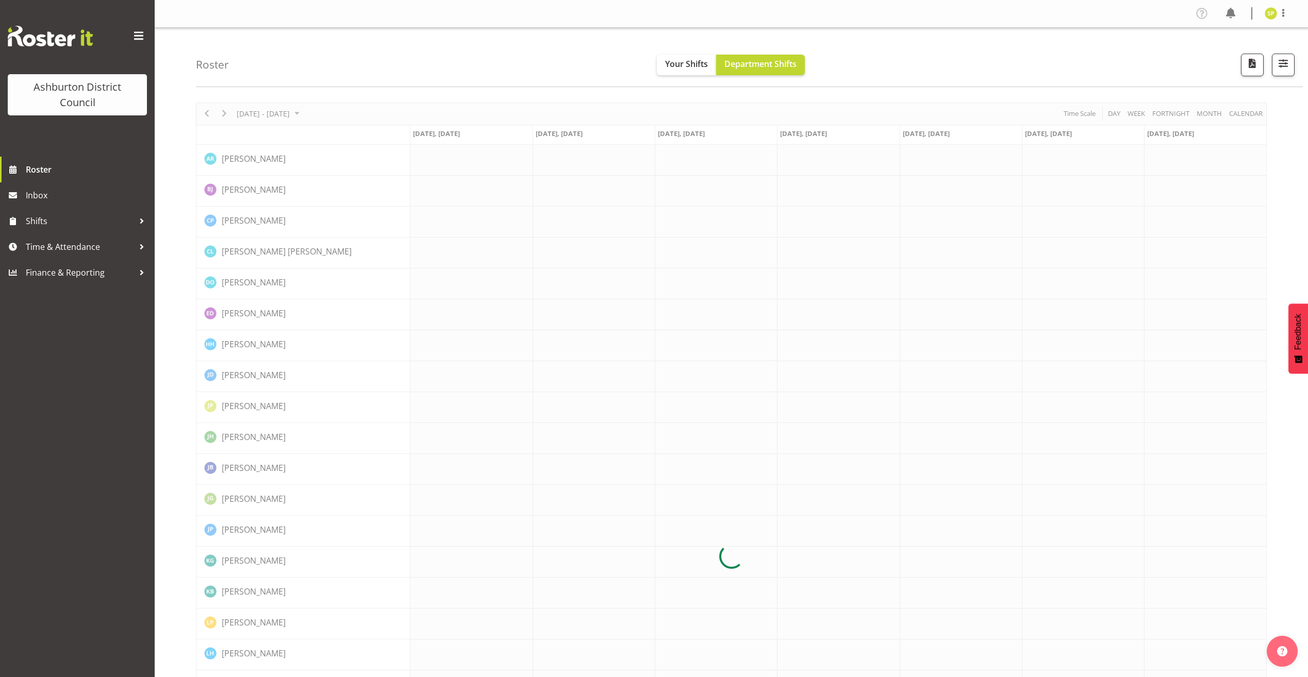
click at [222, 115] on div at bounding box center [731, 557] width 1071 height 909
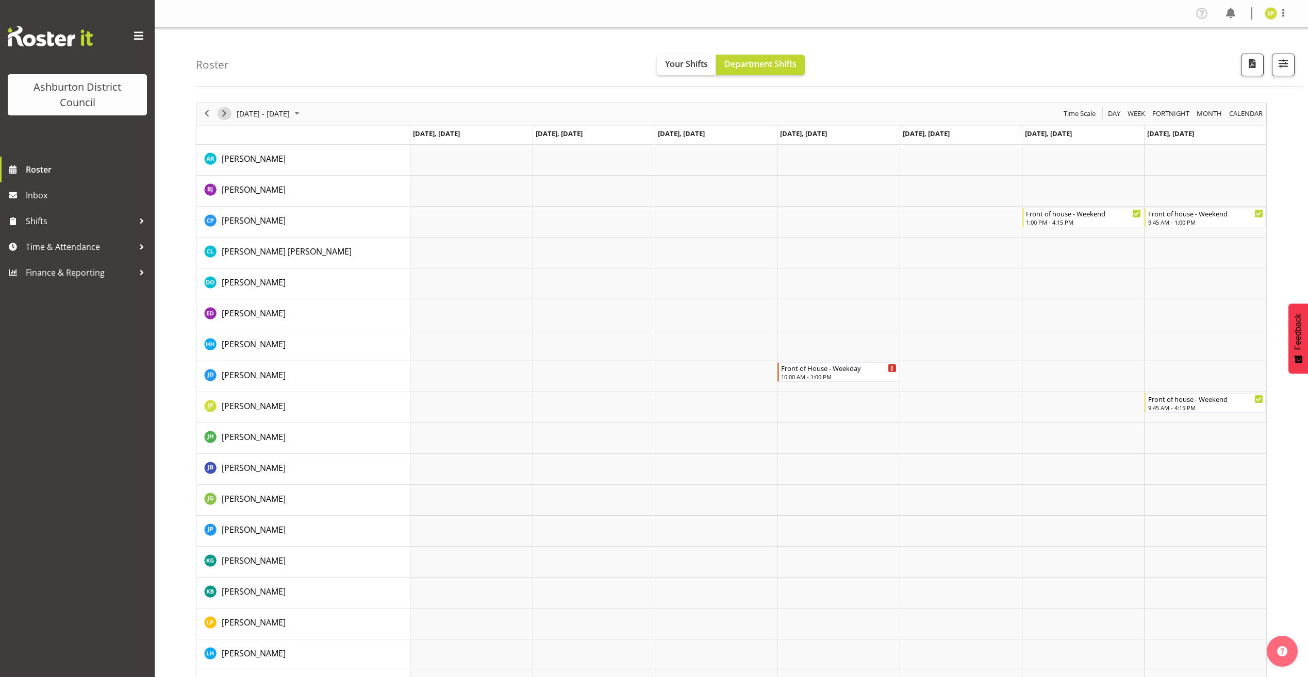
click at [222, 115] on span "Next" at bounding box center [224, 113] width 12 height 13
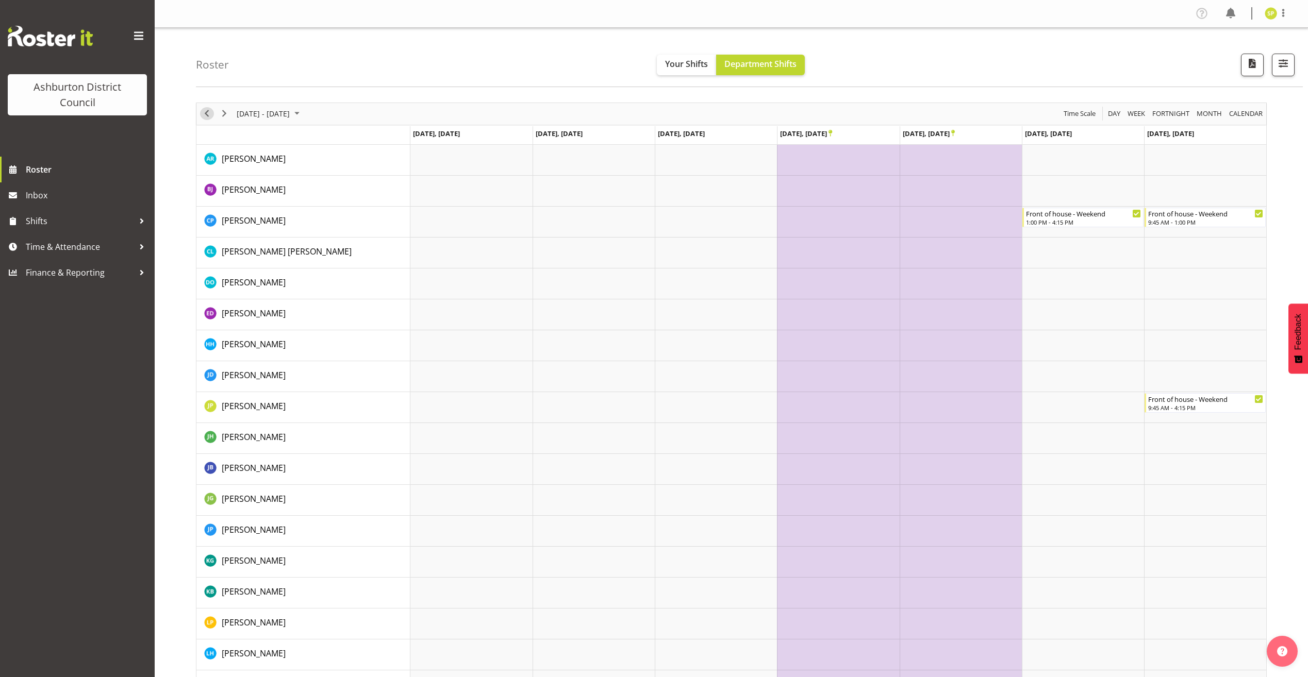
click at [206, 113] on span "Previous" at bounding box center [207, 113] width 12 height 13
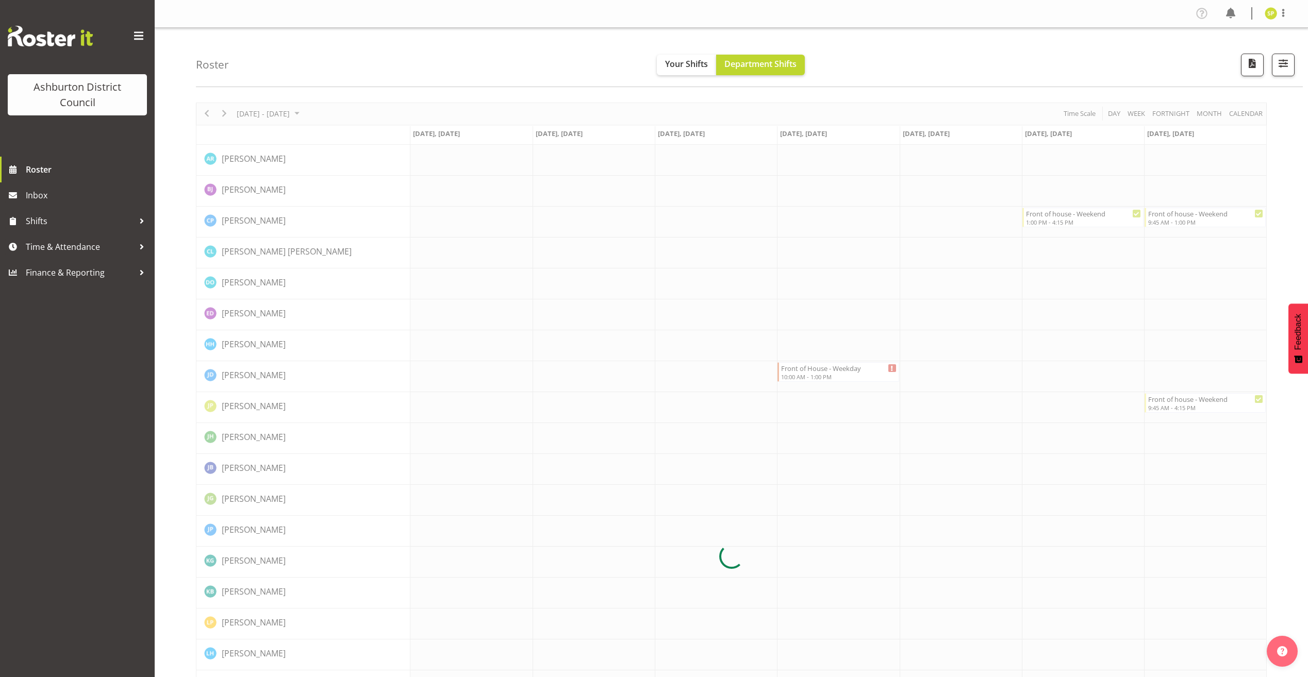
click at [206, 113] on div at bounding box center [731, 557] width 1071 height 909
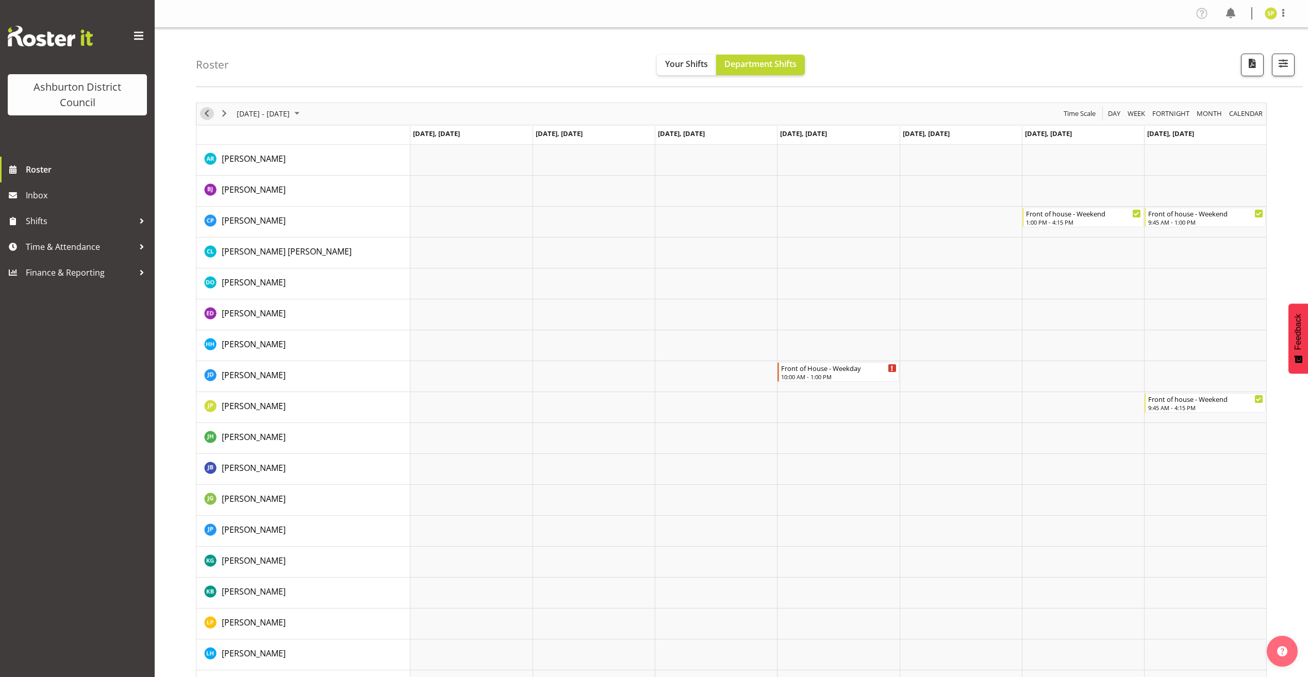
click at [206, 113] on span "Previous" at bounding box center [207, 113] width 12 height 13
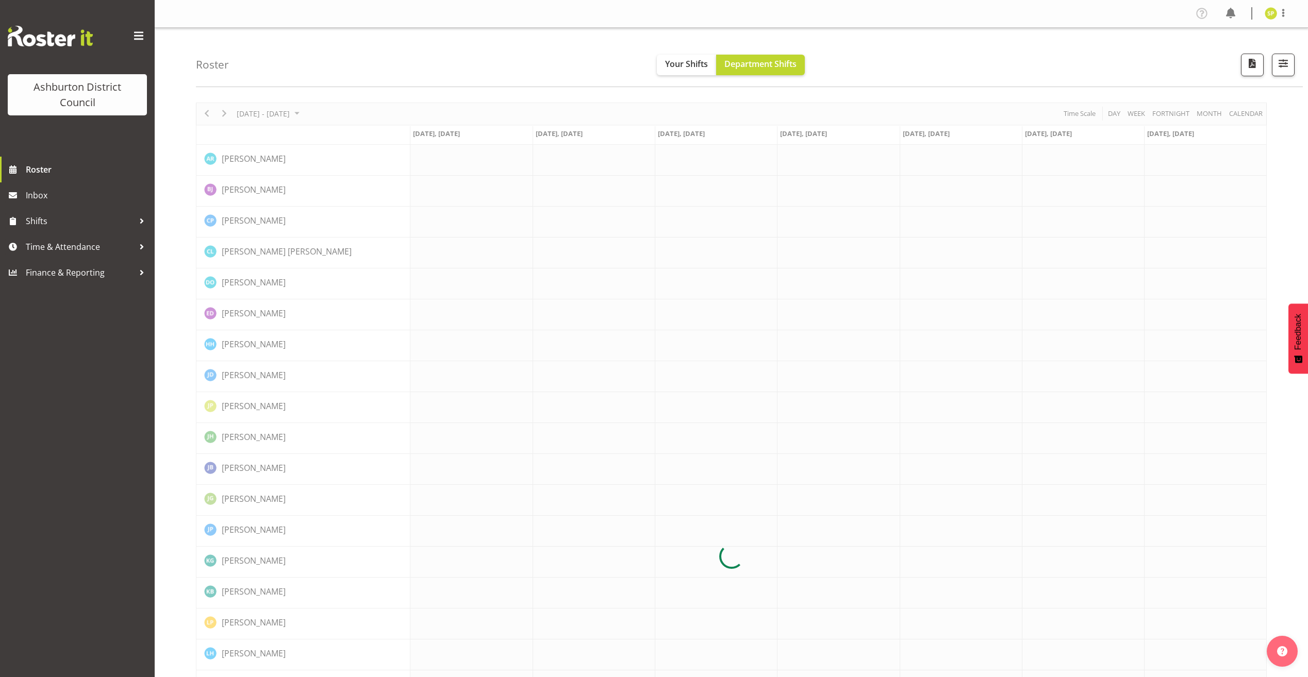
click at [206, 113] on div at bounding box center [731, 557] width 1071 height 909
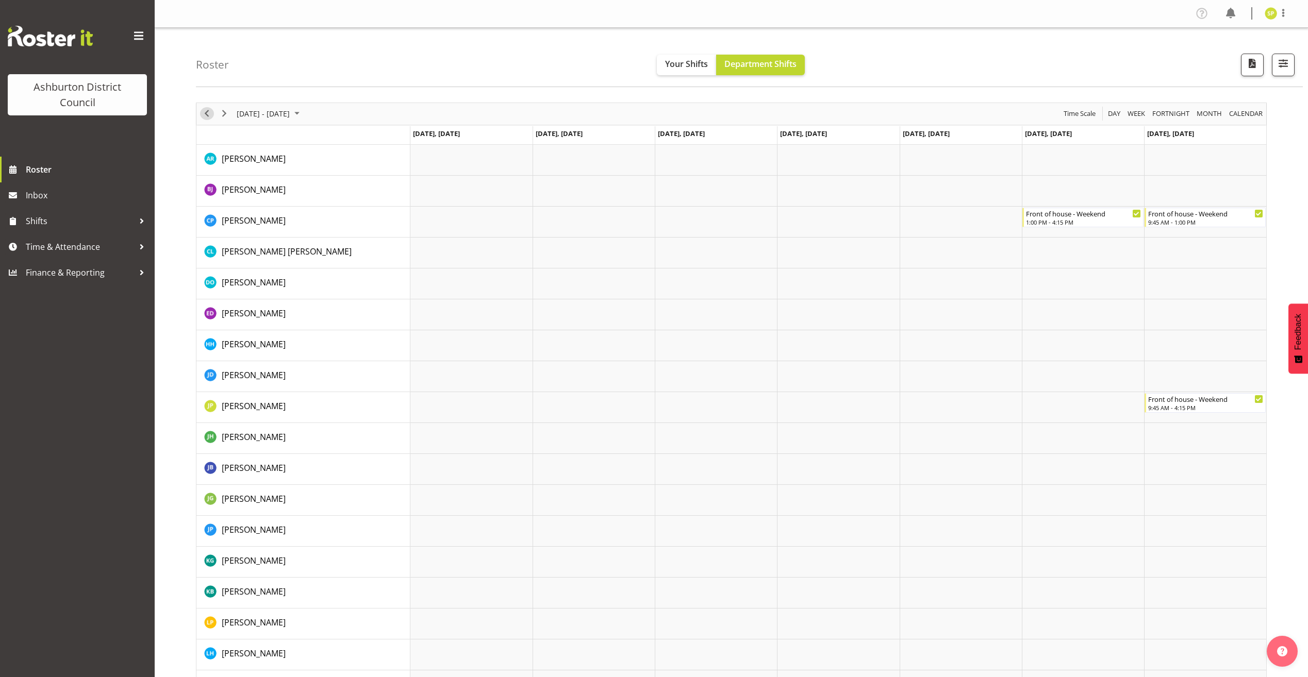
click at [206, 113] on span "Previous" at bounding box center [207, 113] width 12 height 13
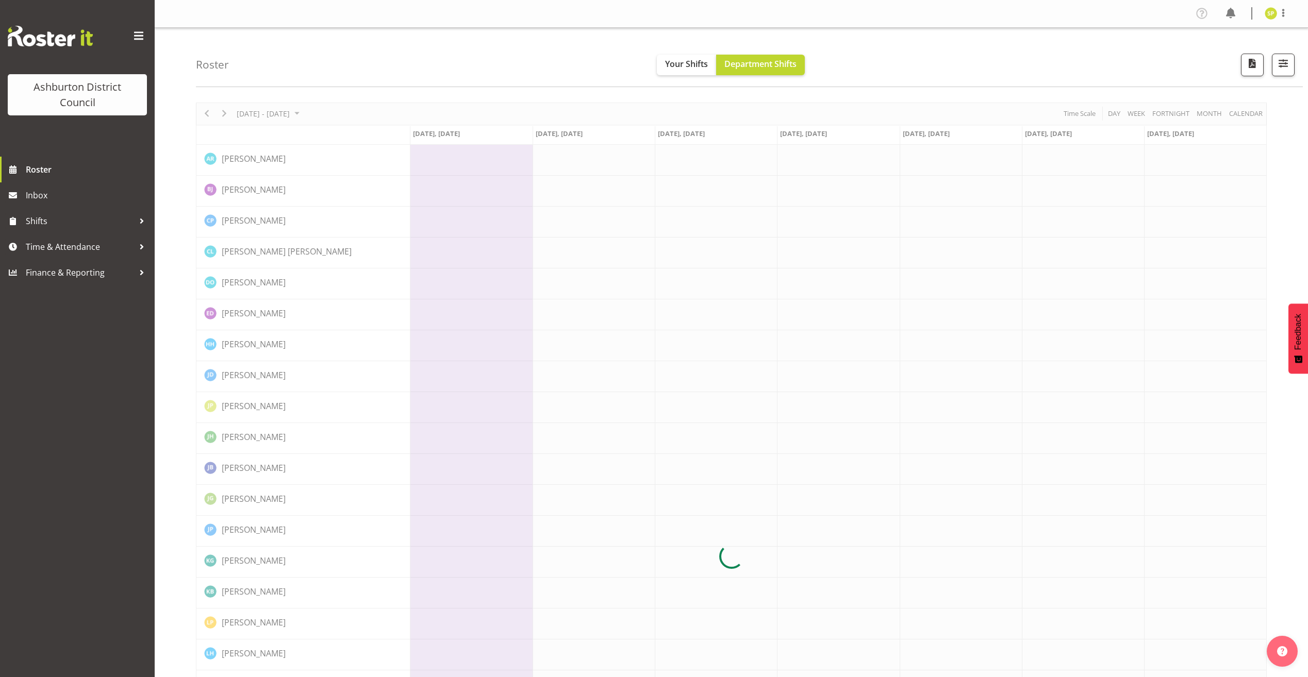
click at [206, 113] on div "[DATE] - [DATE] [DATE] Day Week Fortnight Month calendar Month Agenda Time Scal…" at bounding box center [731, 557] width 1071 height 909
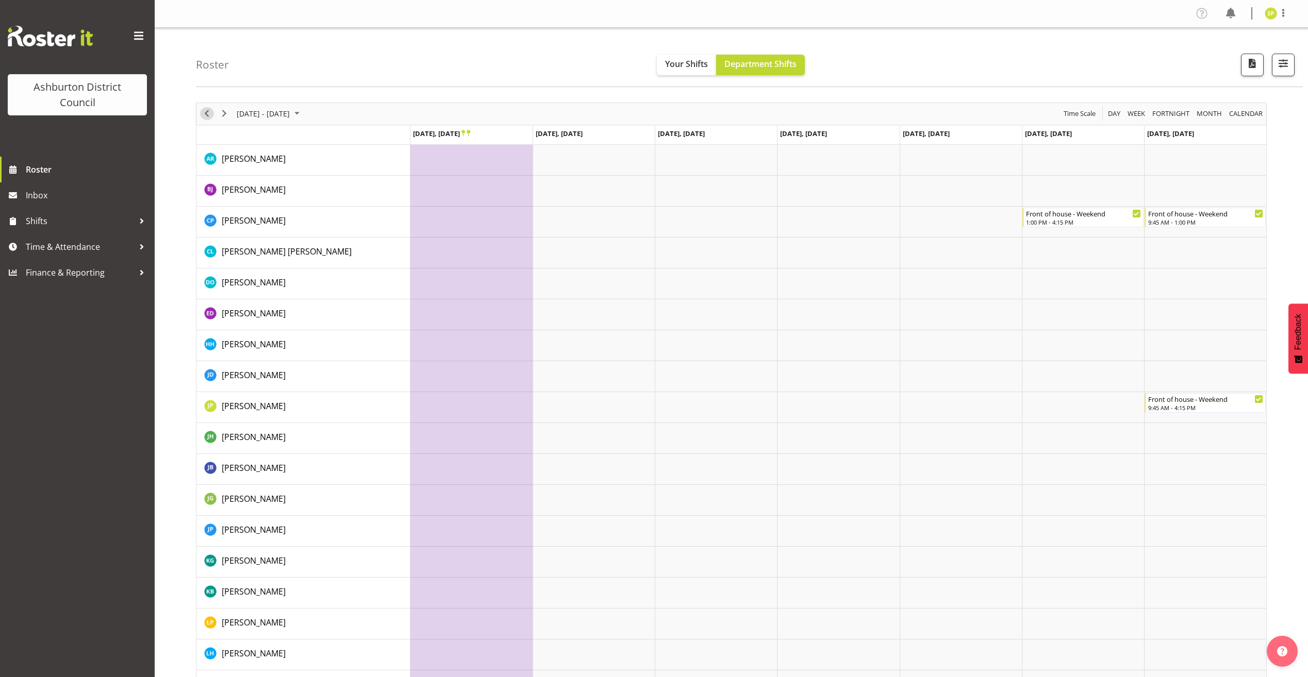
click at [206, 113] on span "Previous" at bounding box center [207, 113] width 12 height 13
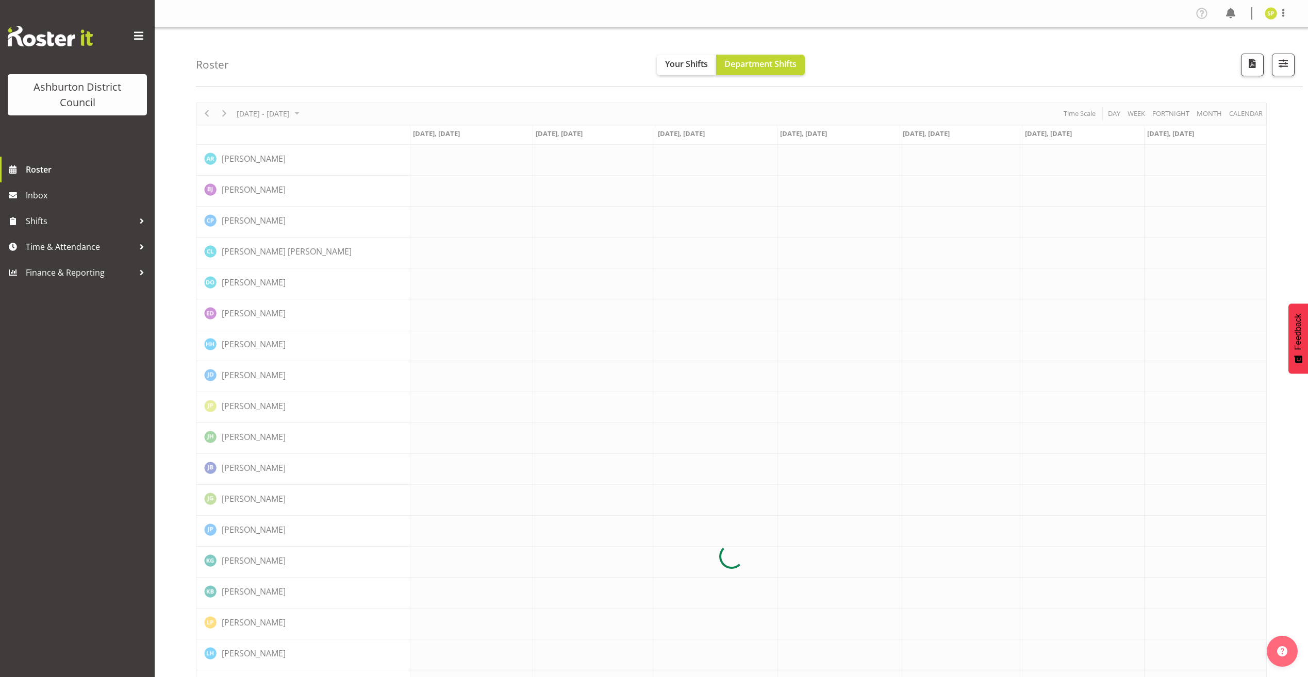
click at [206, 113] on div at bounding box center [731, 557] width 1071 height 909
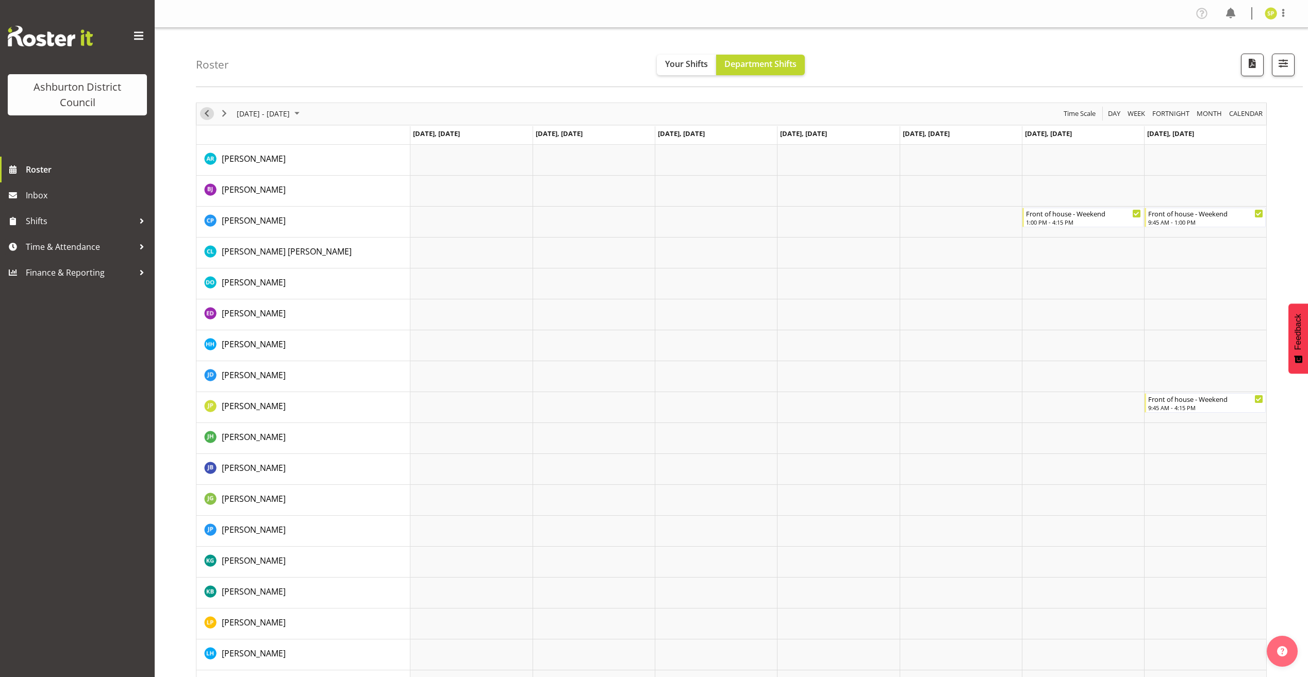
click at [206, 113] on span "Previous" at bounding box center [207, 113] width 12 height 13
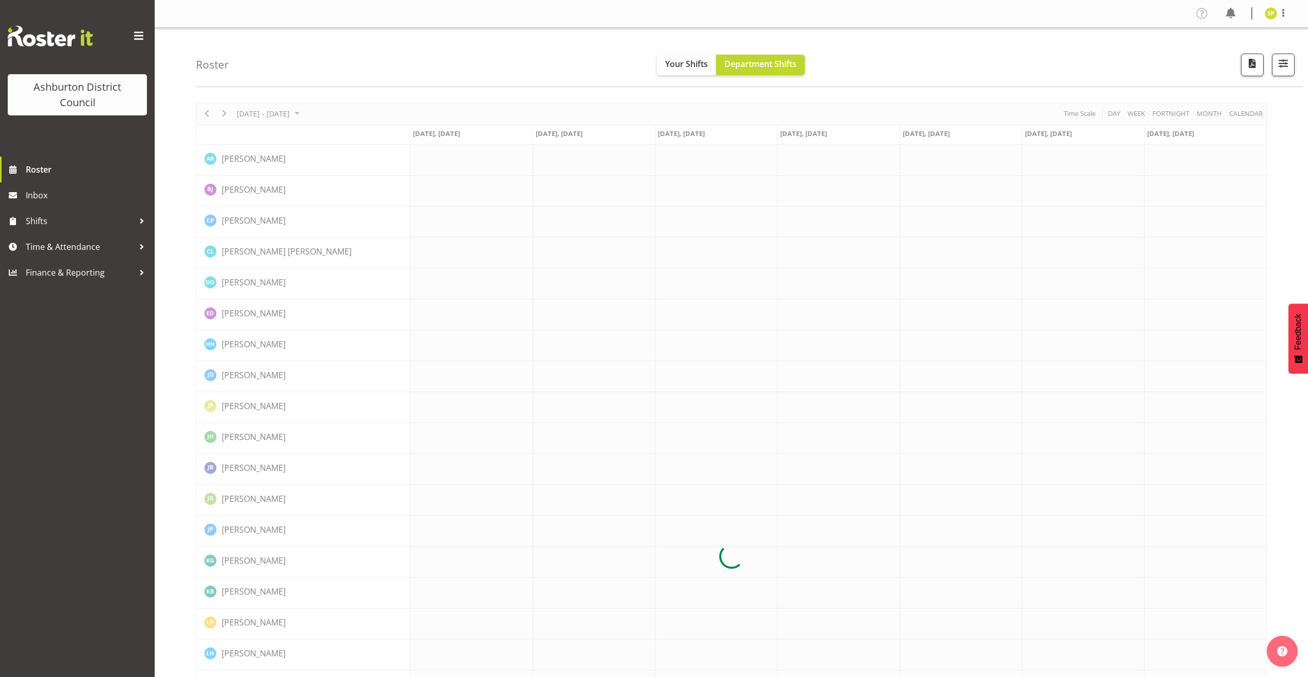
click at [206, 113] on div at bounding box center [731, 557] width 1071 height 909
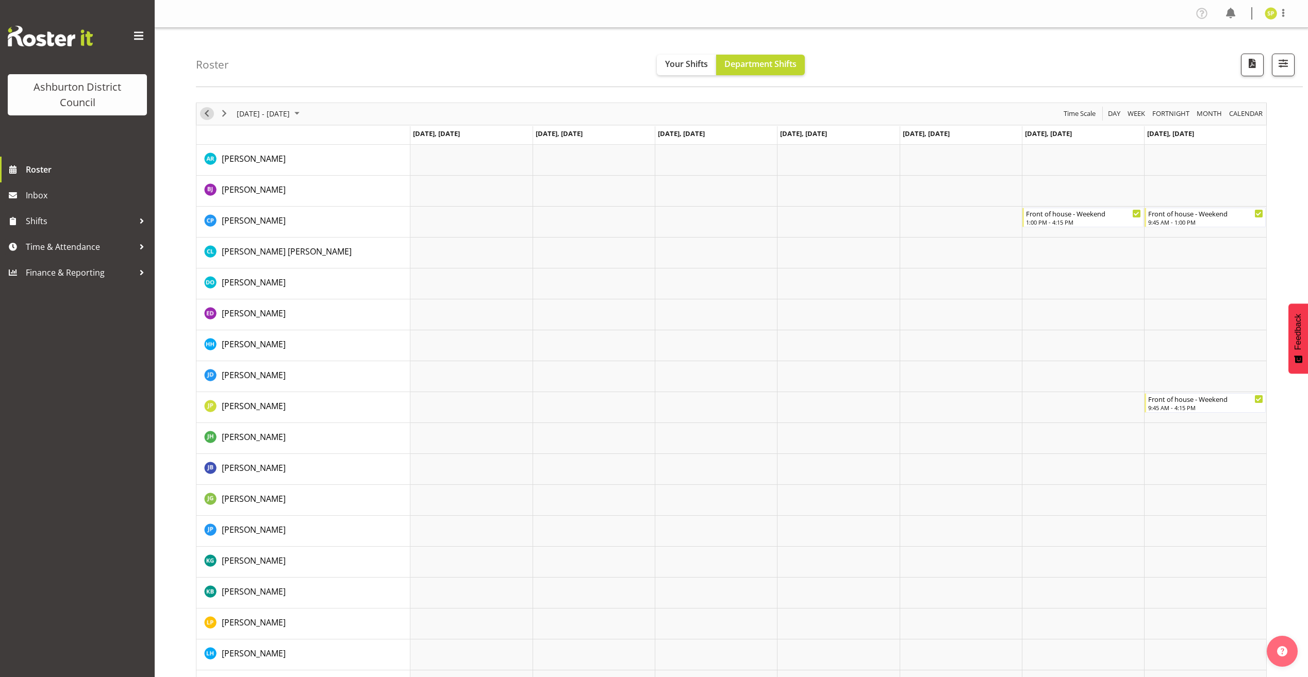
click at [206, 113] on span "Previous" at bounding box center [207, 113] width 12 height 13
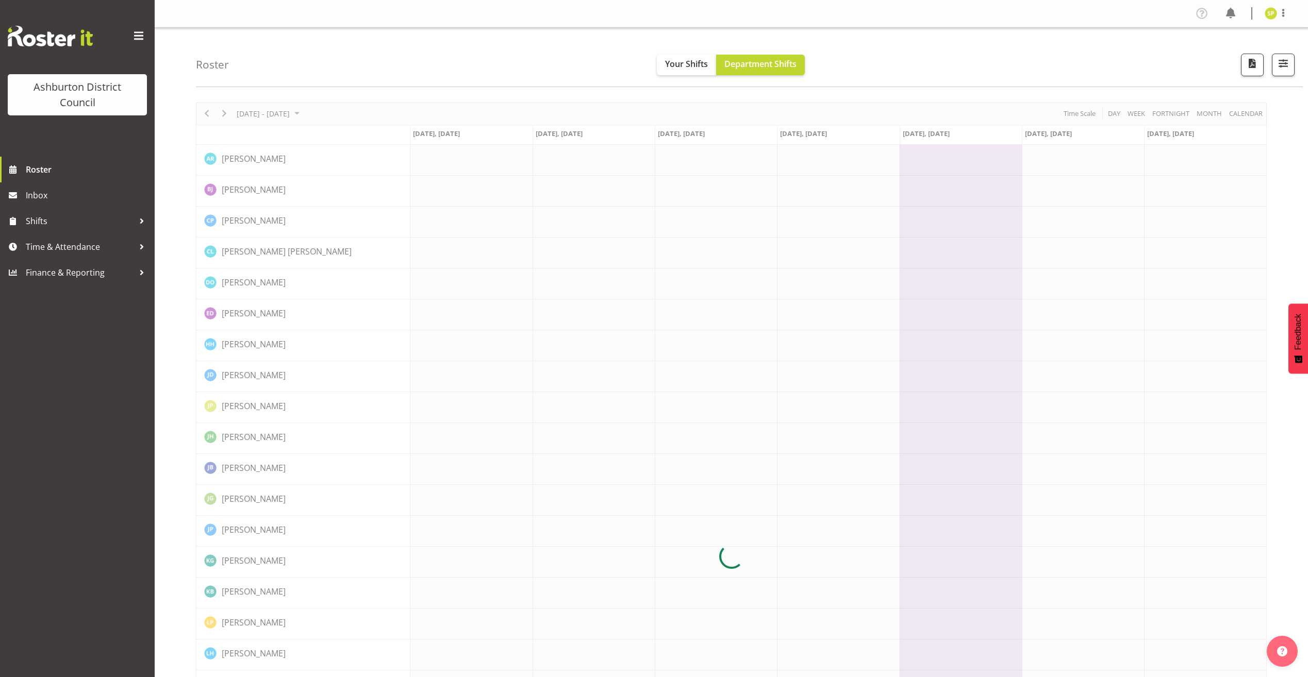
click at [206, 113] on div "[DATE] - [DATE] [DATE] Day Week Fortnight Month calendar Month Agenda Time Scal…" at bounding box center [731, 557] width 1071 height 909
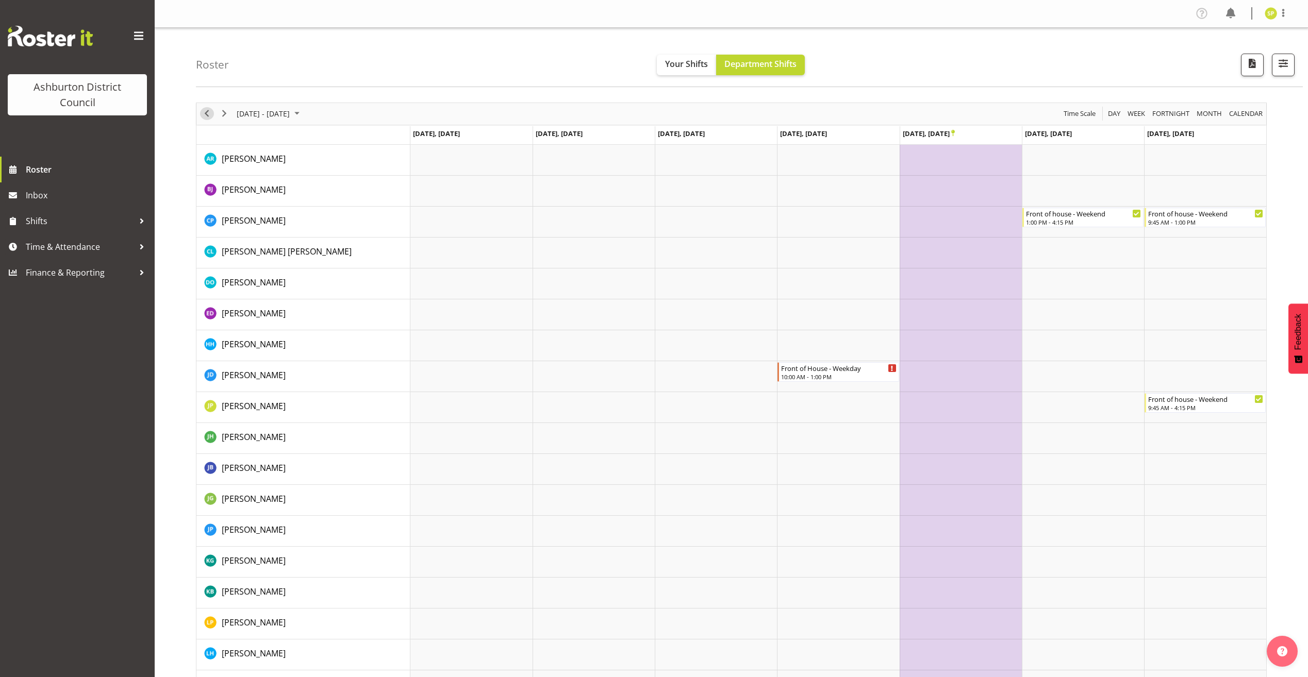
click at [206, 113] on span "Previous" at bounding box center [207, 113] width 12 height 13
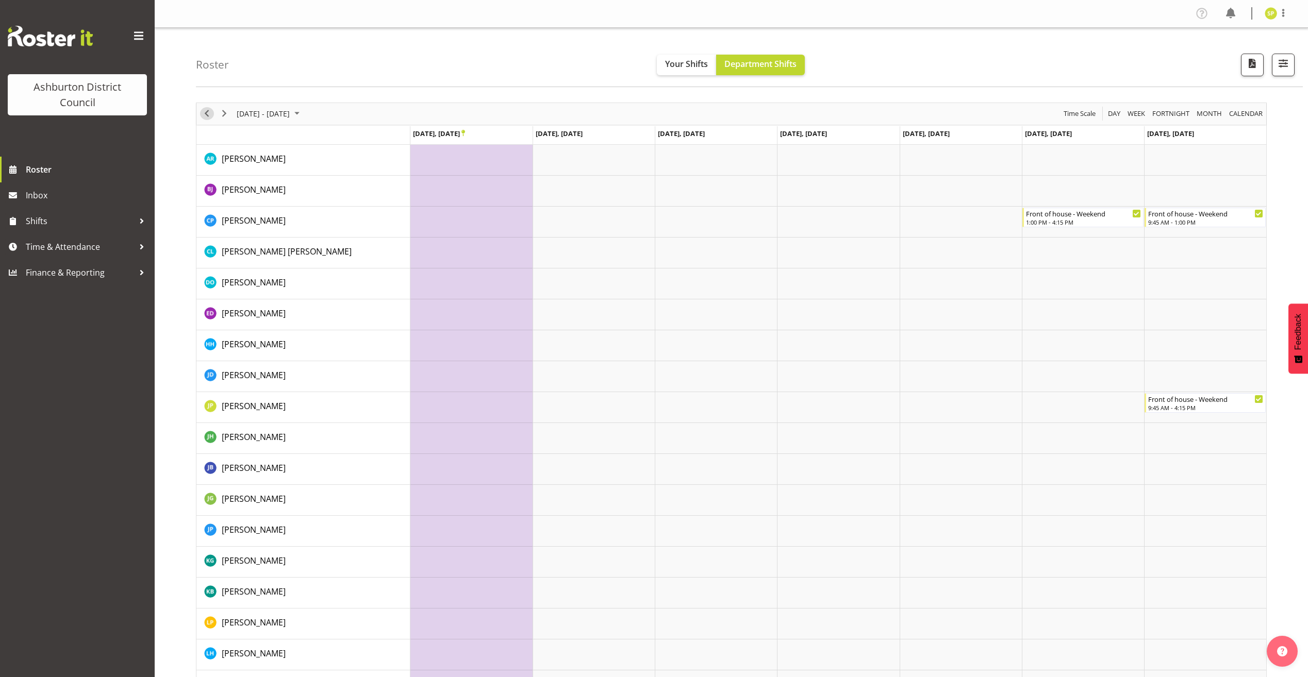
click at [203, 113] on span "Previous" at bounding box center [207, 113] width 12 height 13
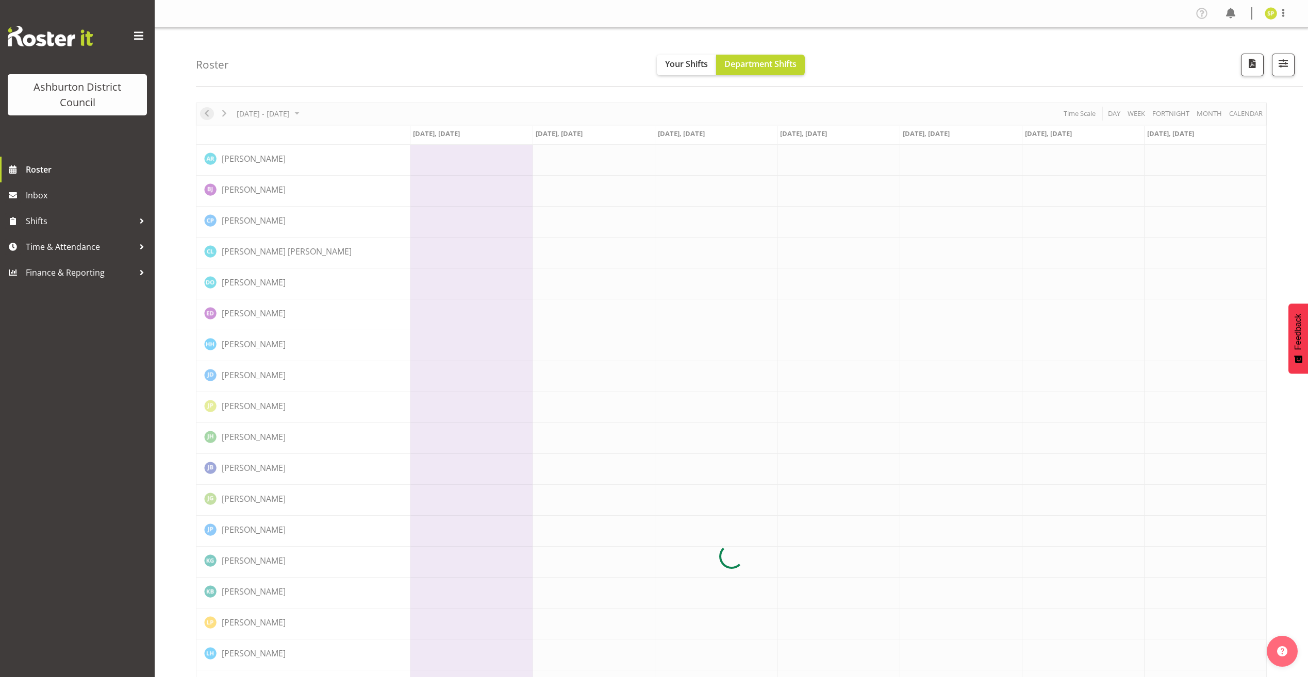
click at [203, 113] on div at bounding box center [731, 557] width 1071 height 909
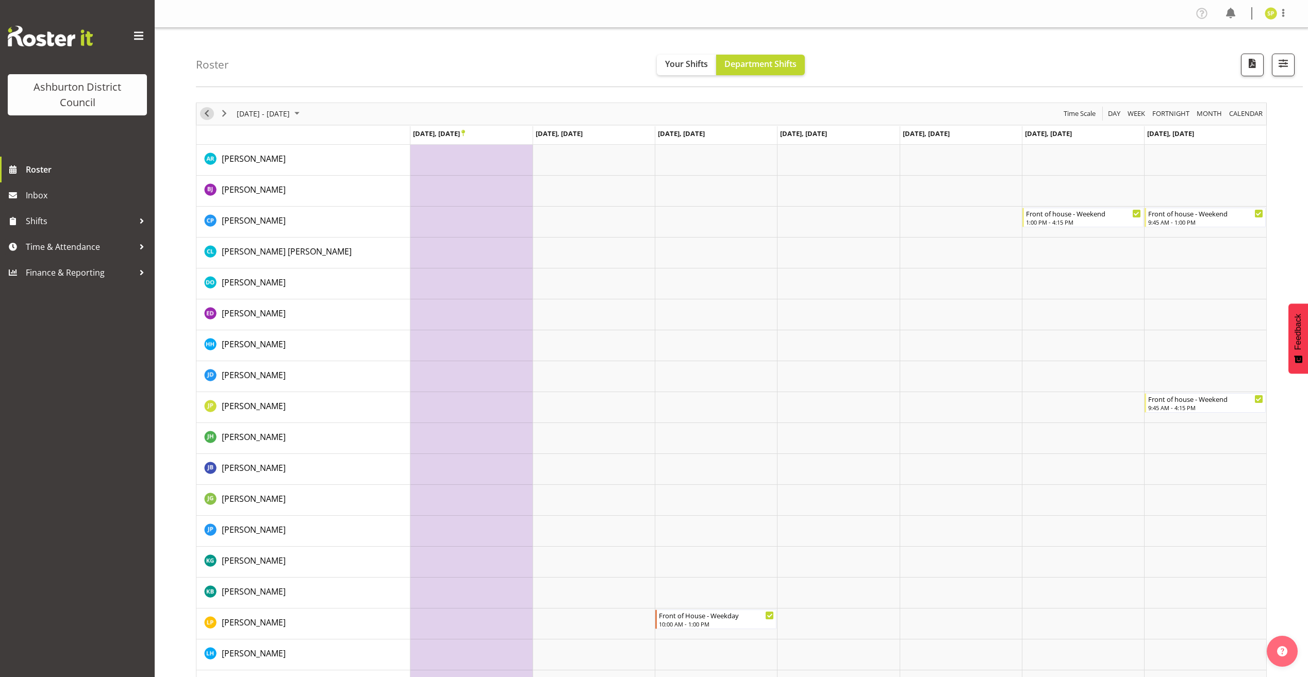
click at [203, 112] on span "Previous" at bounding box center [207, 113] width 12 height 13
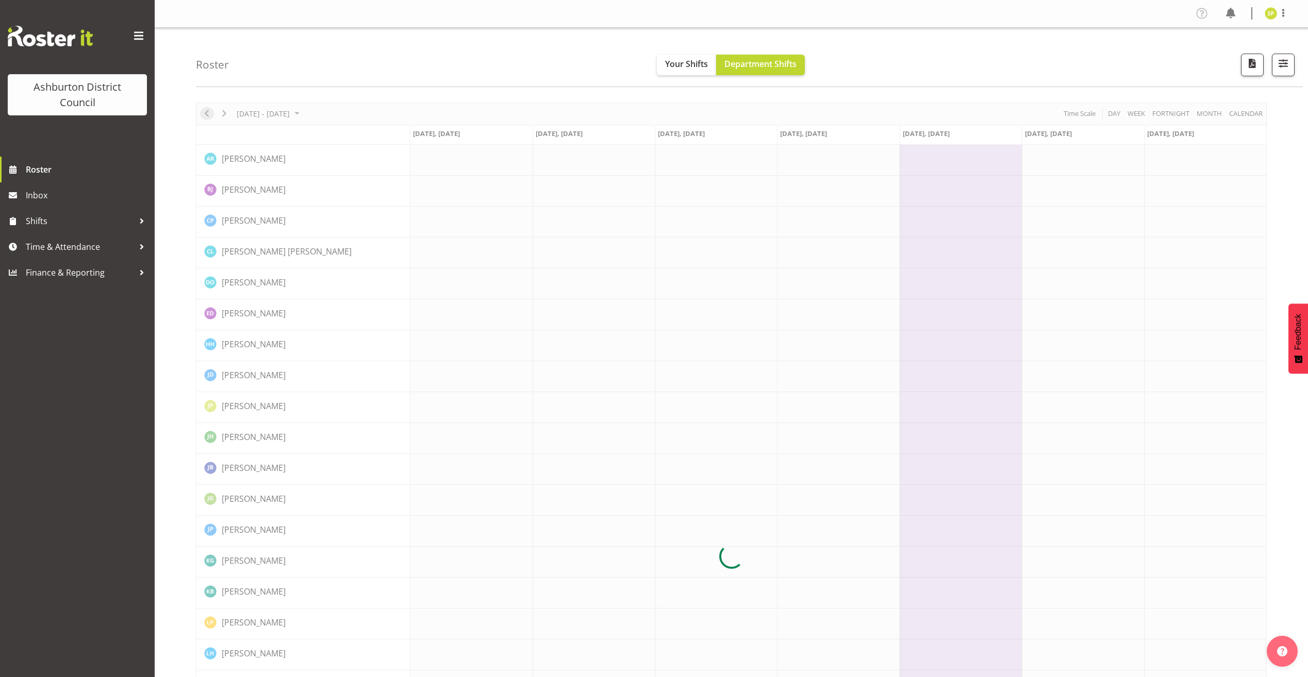
click at [203, 112] on div at bounding box center [731, 557] width 1071 height 909
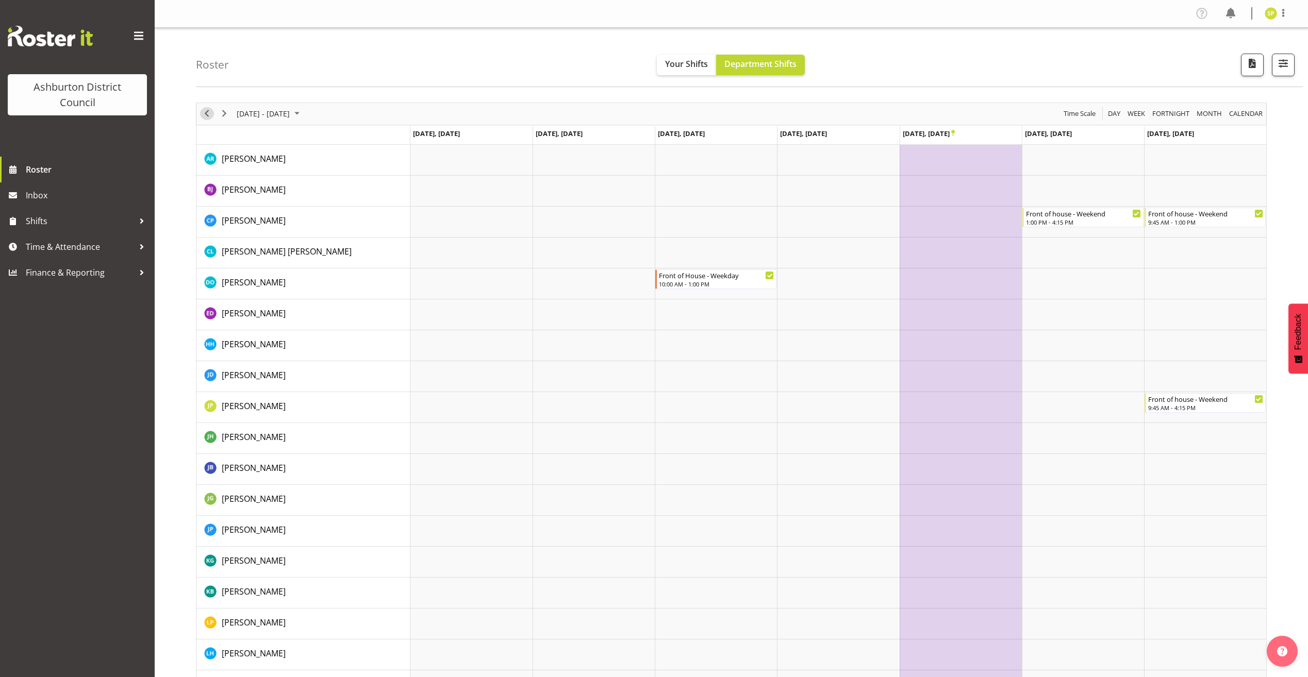
click at [203, 112] on span "Previous" at bounding box center [207, 113] width 12 height 13
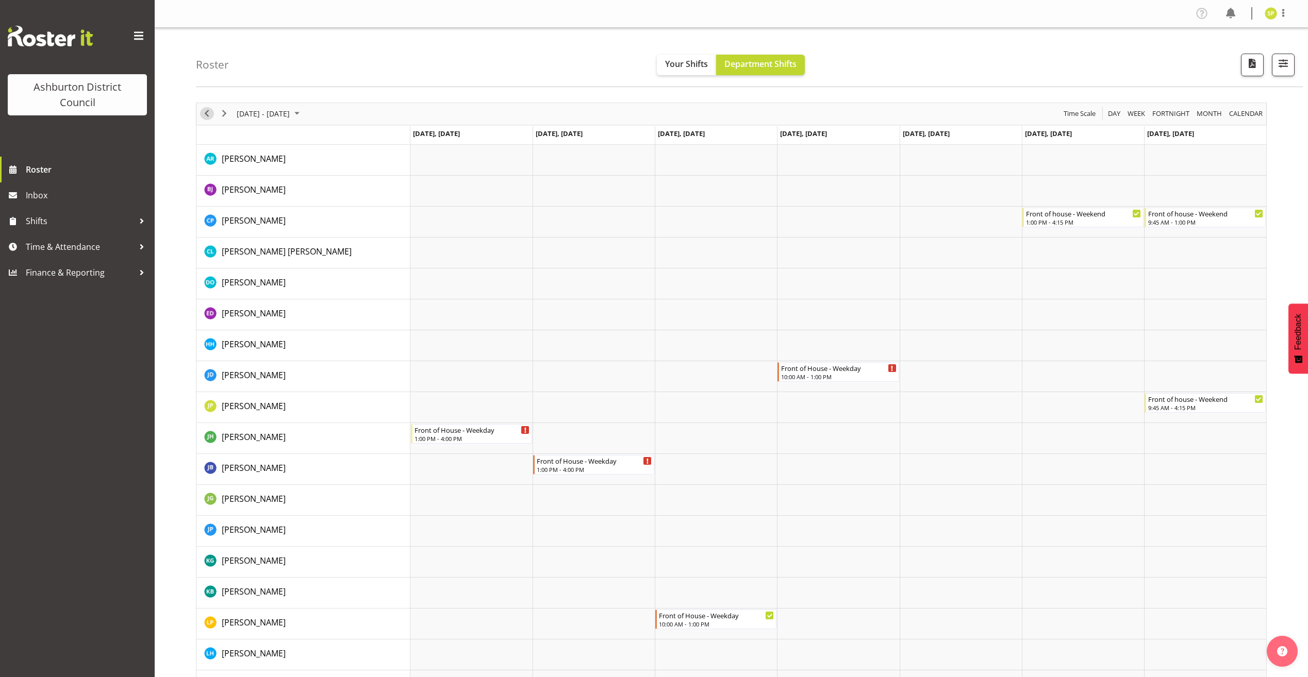
click at [203, 112] on span "Previous" at bounding box center [207, 113] width 12 height 13
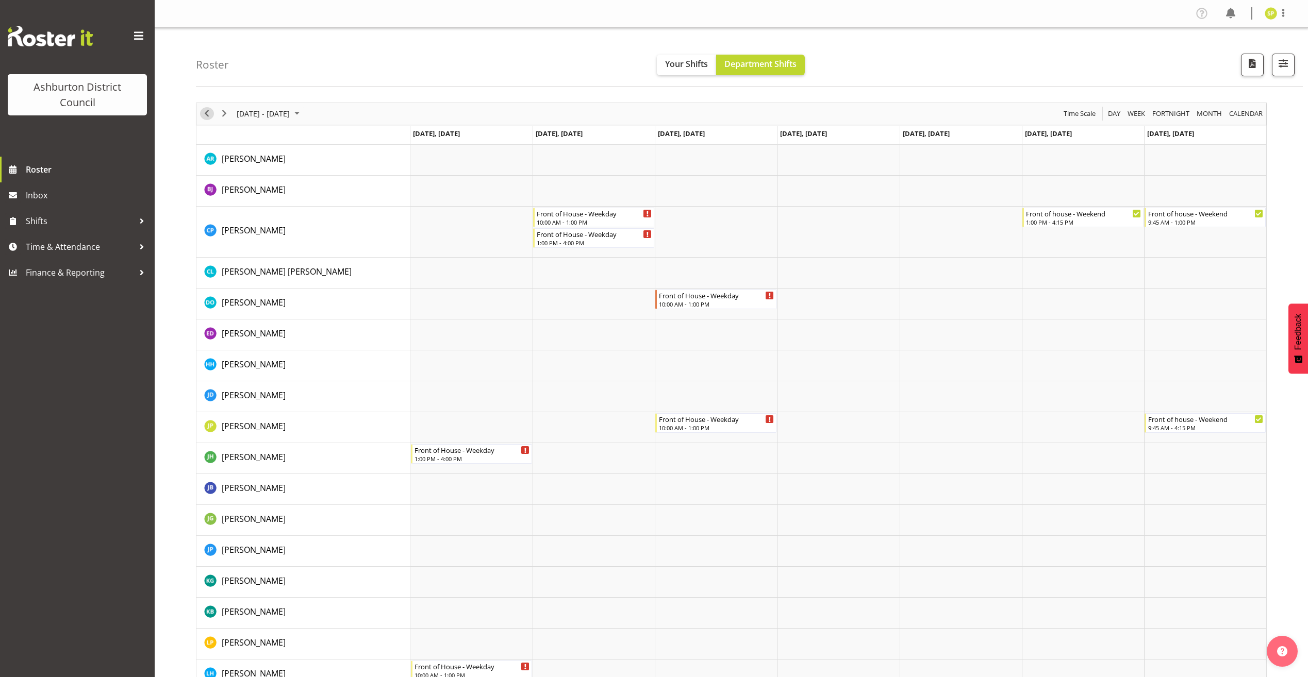
click at [202, 112] on span "Previous" at bounding box center [207, 113] width 12 height 13
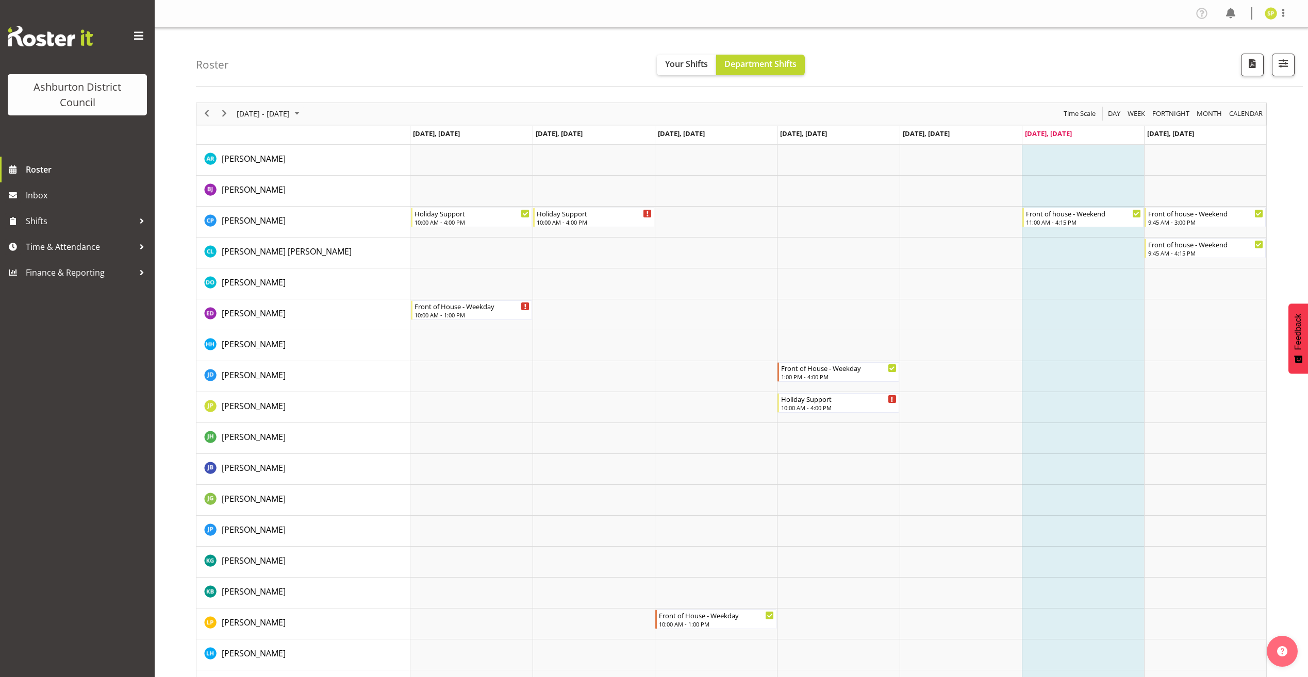
scroll to position [362, 0]
